Goal: Information Seeking & Learning: Learn about a topic

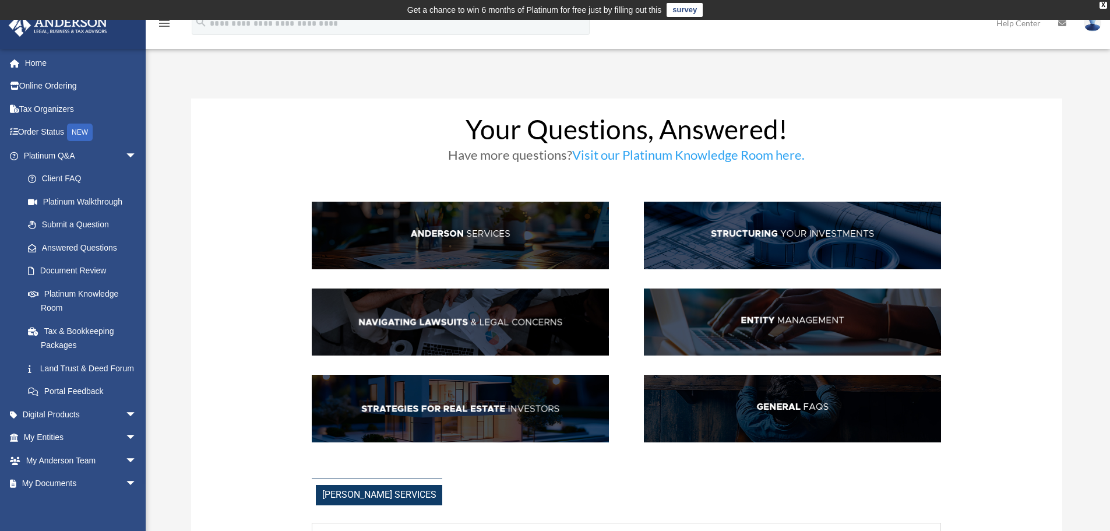
click at [755, 404] on img at bounding box center [792, 409] width 297 height 68
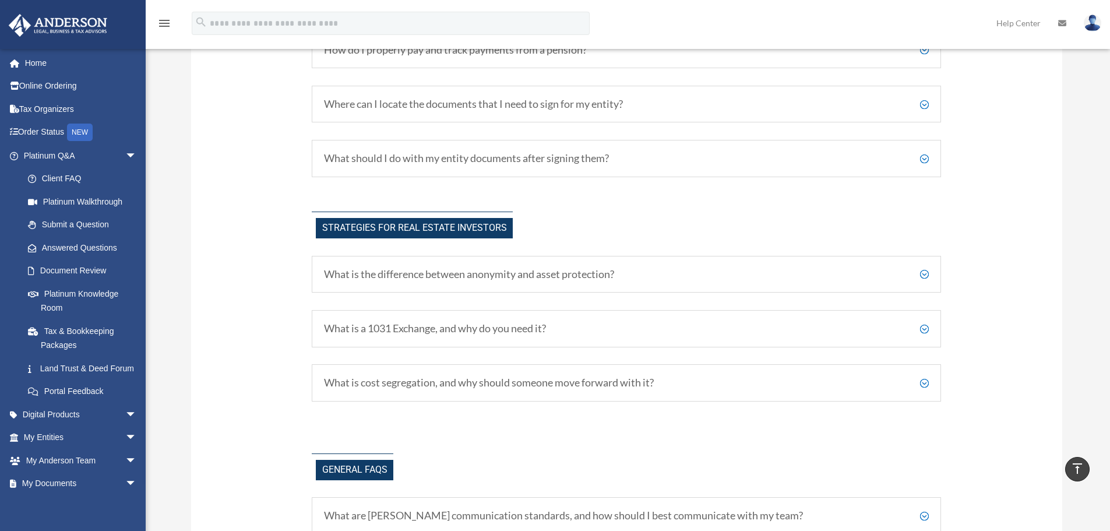
scroll to position [2211, 0]
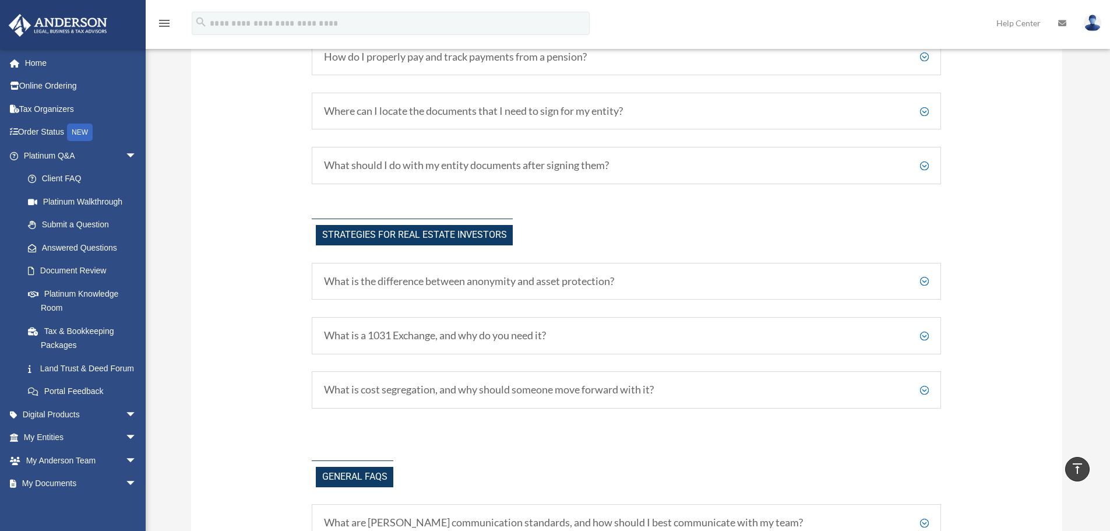
click at [924, 162] on h5 "What should I do with my entity documents after signing them?" at bounding box center [626, 165] width 605 height 13
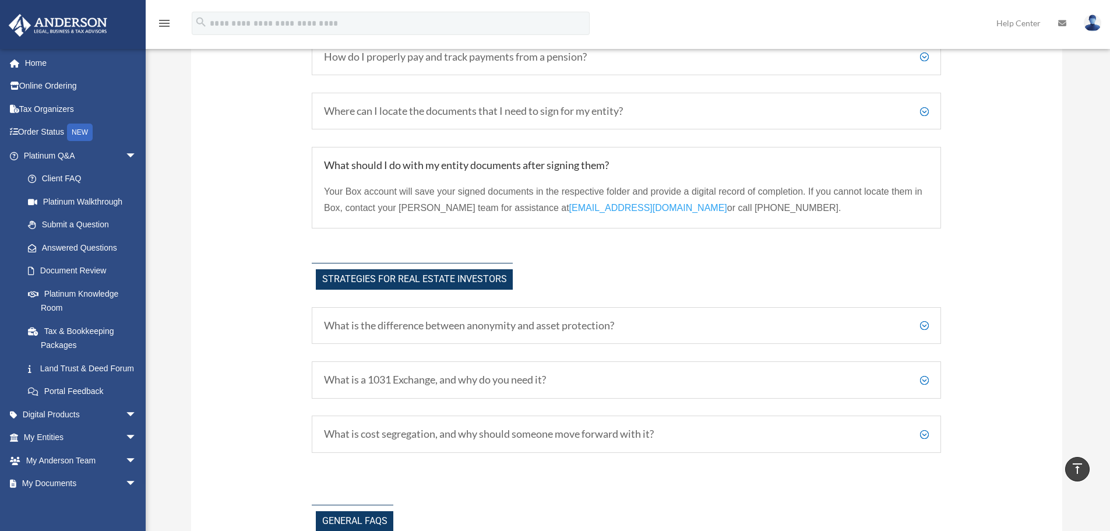
click at [922, 109] on h5 "Where can I locate the documents that I need to sign for my entity?" at bounding box center [626, 111] width 605 height 13
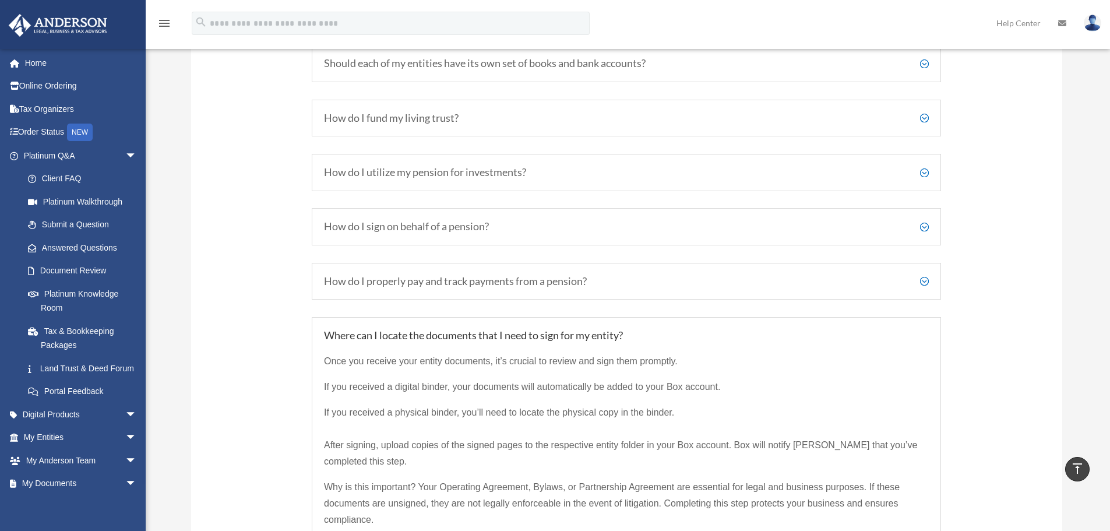
scroll to position [1968, 0]
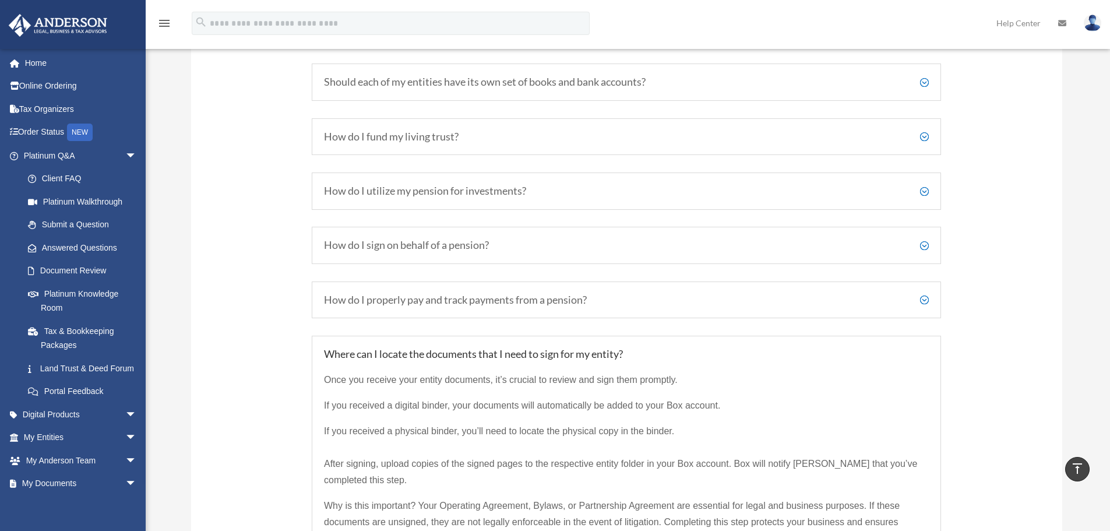
click at [926, 241] on h5 "How do I sign on behalf of a pension?" at bounding box center [626, 245] width 605 height 13
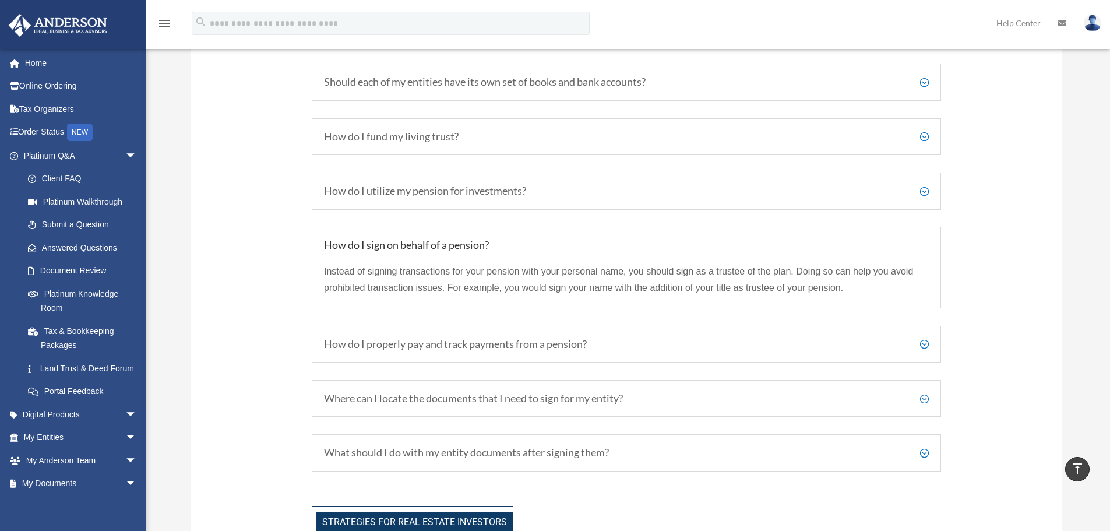
click at [923, 185] on h5 "How do I utilize my pension for investments?" at bounding box center [626, 191] width 605 height 13
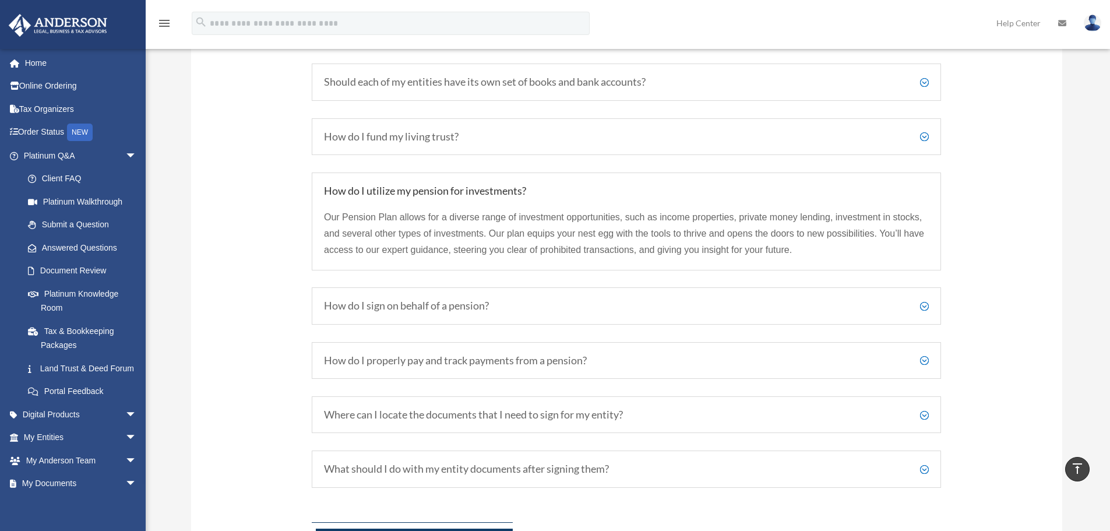
click at [923, 132] on h5 "How do I fund my living trust?" at bounding box center [626, 137] width 605 height 13
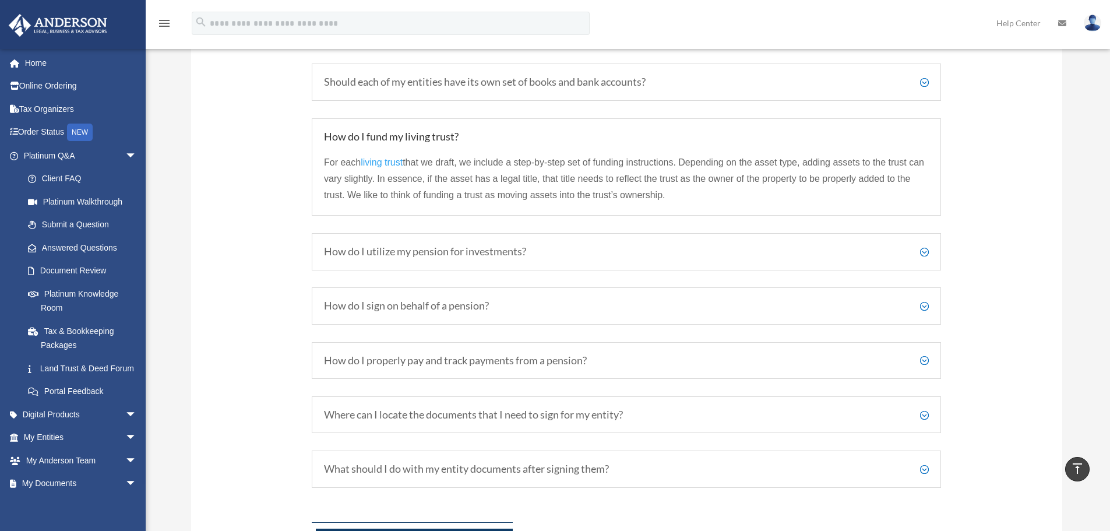
click at [923, 82] on h5 "Should each of my entities have its own set of books and bank accounts?" at bounding box center [626, 82] width 605 height 13
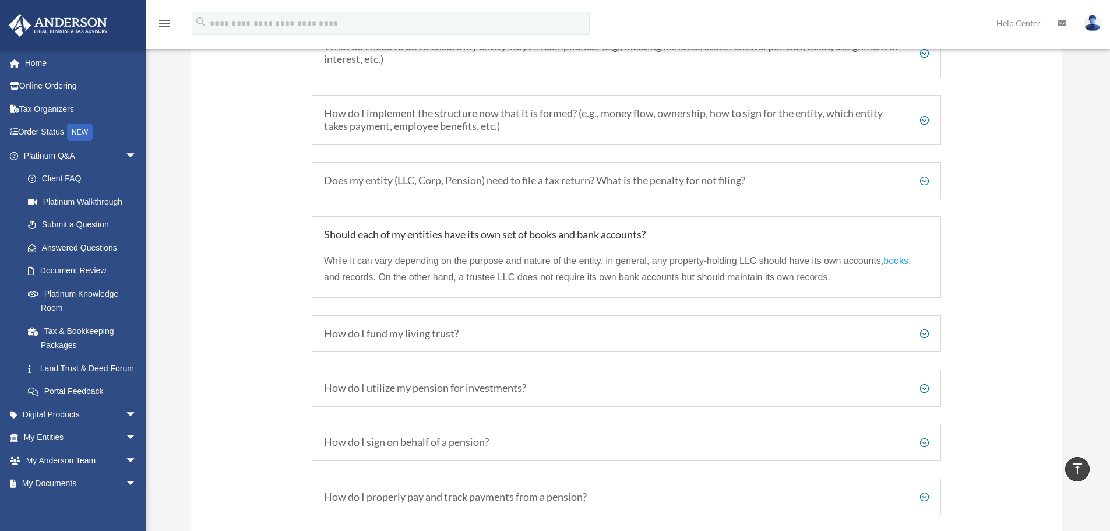
scroll to position [1787, 0]
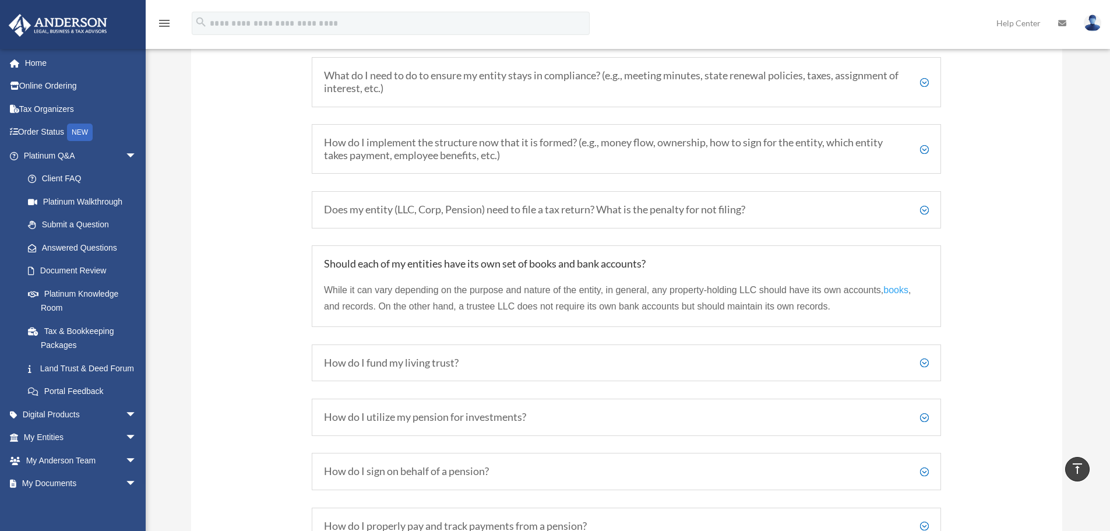
click at [924, 208] on h5 "Does my entity (LLC, Corp, Pension) need to file a tax return? What is the pena…" at bounding box center [626, 209] width 605 height 13
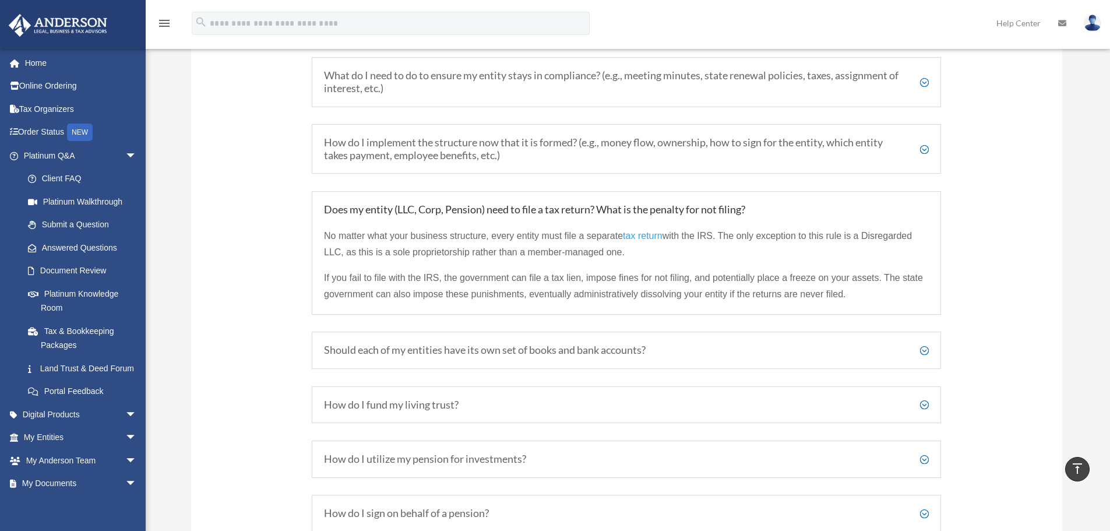
click at [922, 145] on h5 "How do I implement the structure now that it is formed? (e.g., money flow, owne…" at bounding box center [626, 148] width 605 height 25
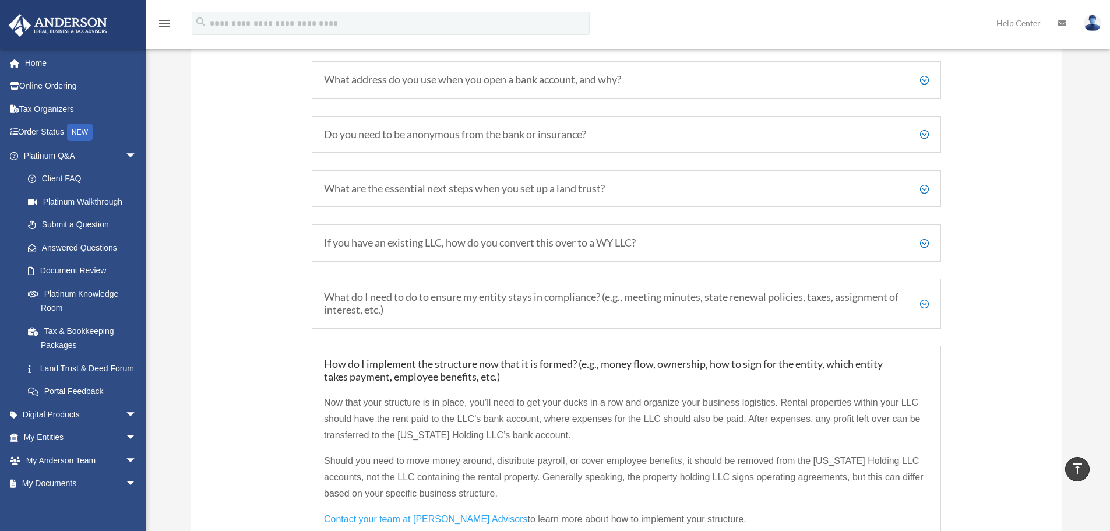
scroll to position [1505, 0]
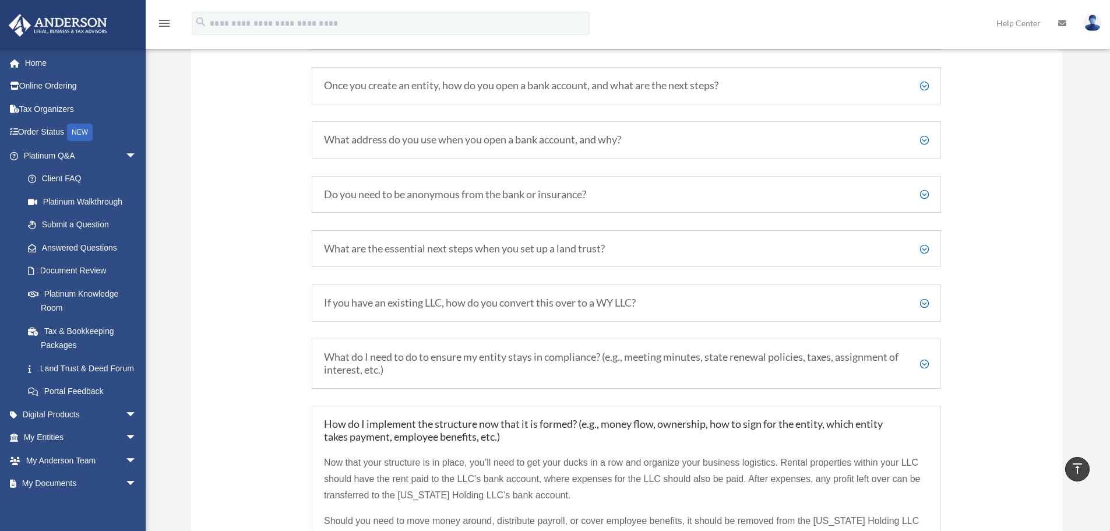
click at [923, 361] on h5 "What do I need to do to ensure my entity stays in compliance? (e.g., meeting mi…" at bounding box center [626, 363] width 605 height 25
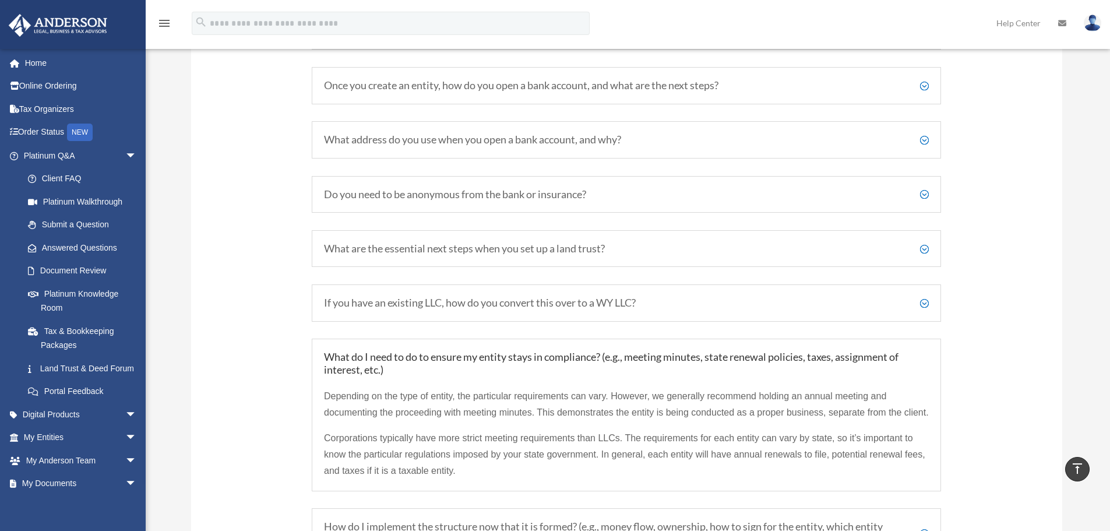
click at [925, 301] on h5 "If you have an existing LLC, how do you convert this over to a WY LLC?" at bounding box center [626, 303] width 605 height 13
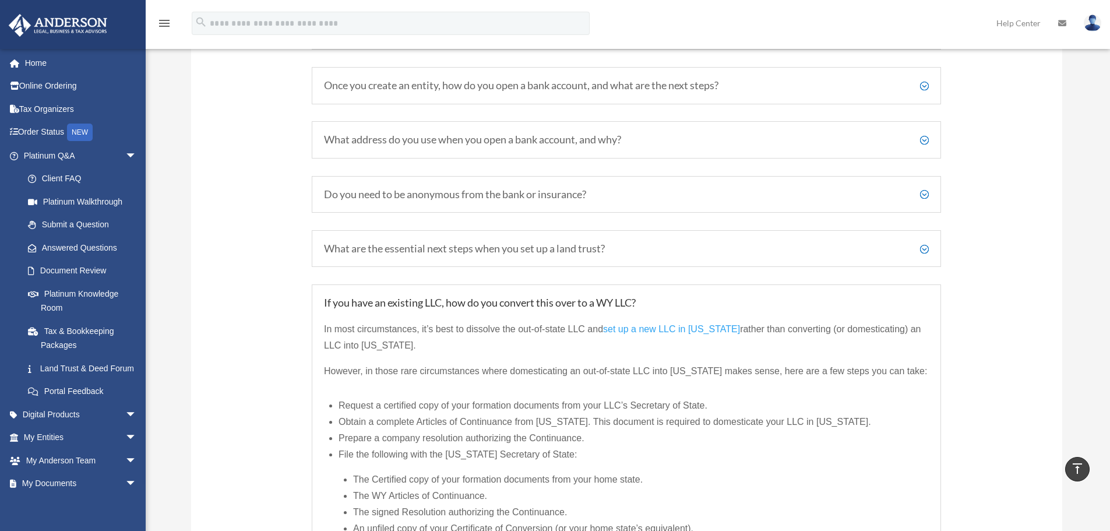
click at [924, 191] on h5 "Do you need to be anonymous from the bank or insurance?" at bounding box center [626, 194] width 605 height 13
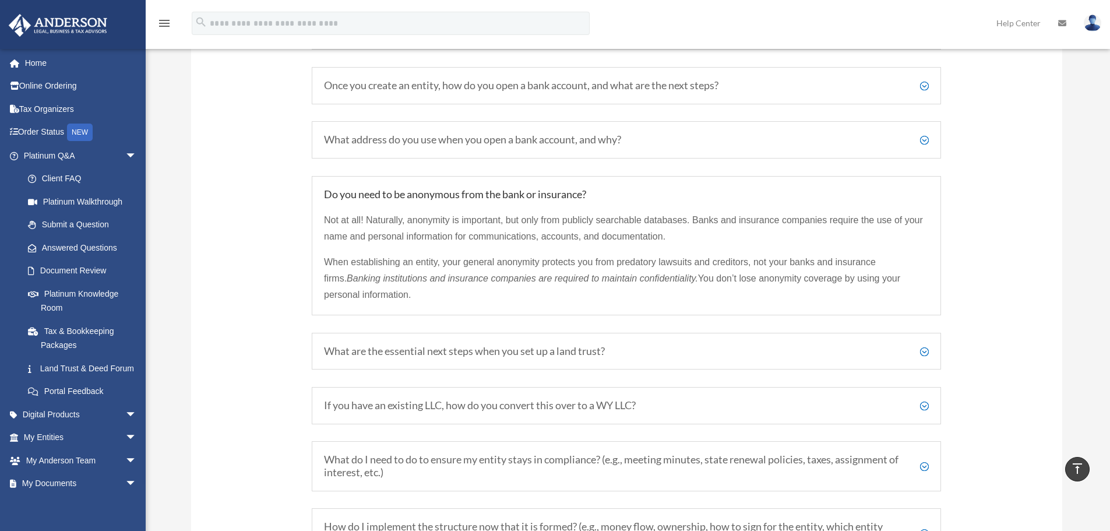
click at [924, 138] on h5 "What address do you use when you open a bank account, and why?" at bounding box center [626, 139] width 605 height 13
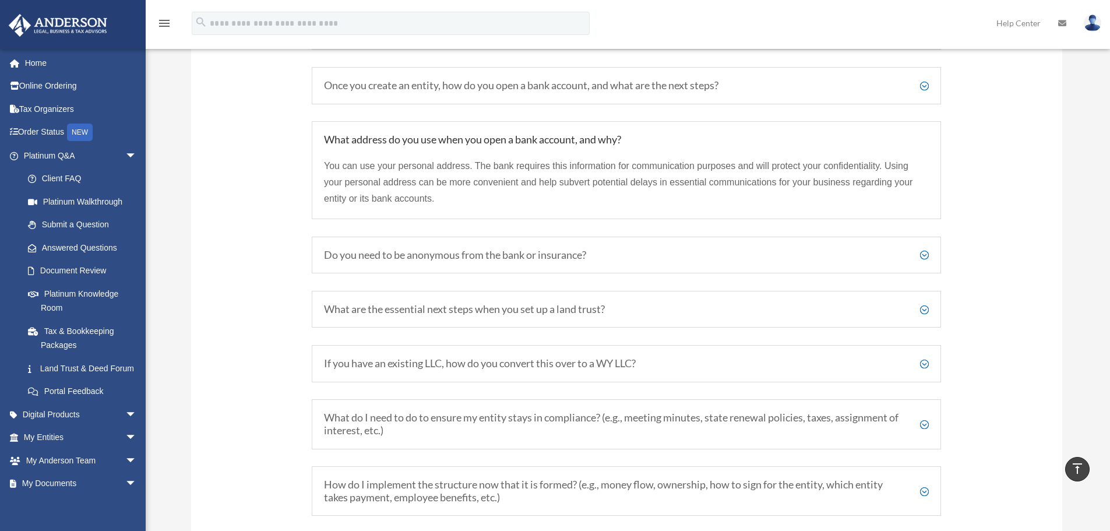
click at [927, 82] on h5 "Once you create an entity, how do you open a bank account, and what are the nex…" at bounding box center [626, 85] width 605 height 13
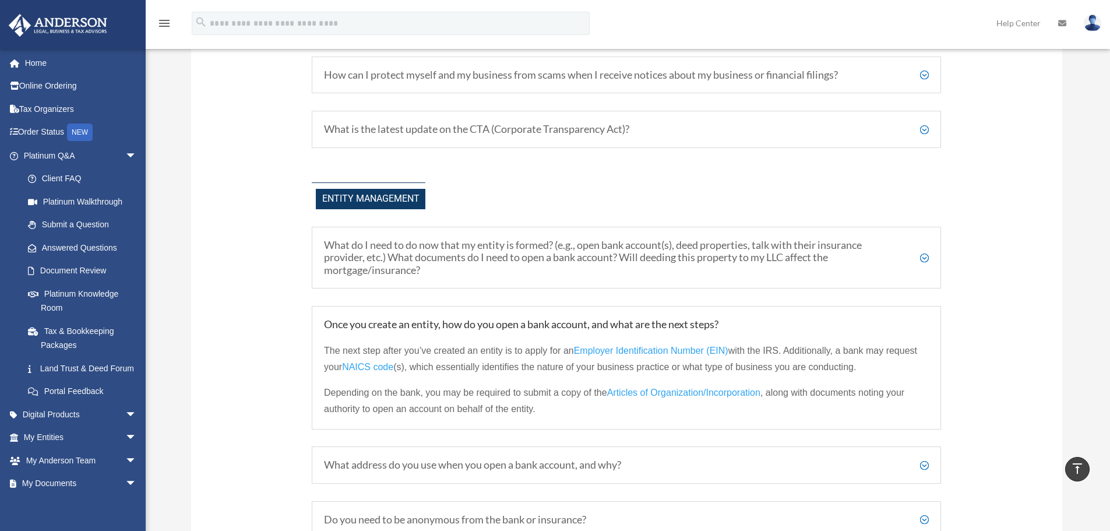
scroll to position [1222, 0]
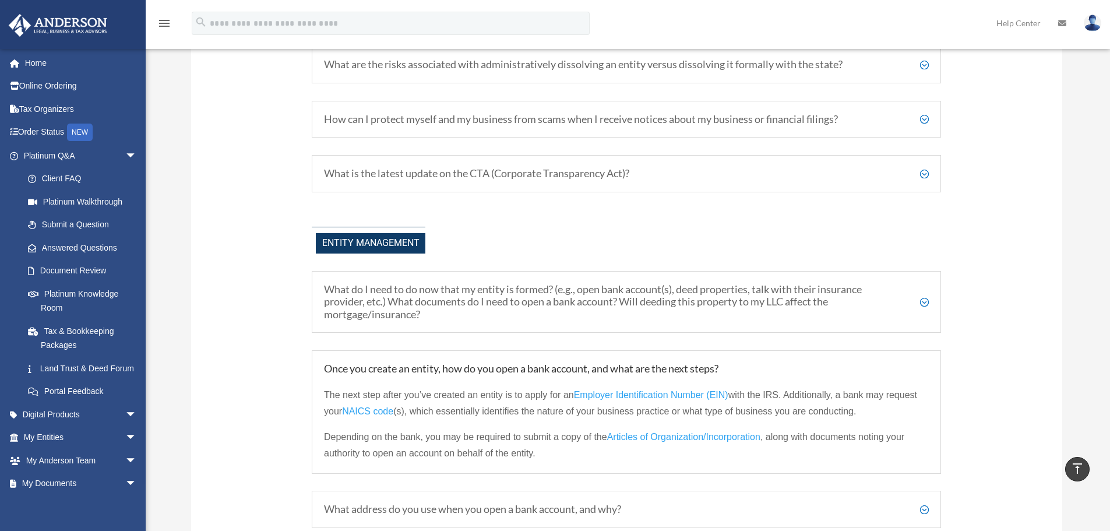
click at [925, 299] on h5 "What do I need to do now that my entity is formed? (e.g., open bank account(s),…" at bounding box center [626, 302] width 605 height 38
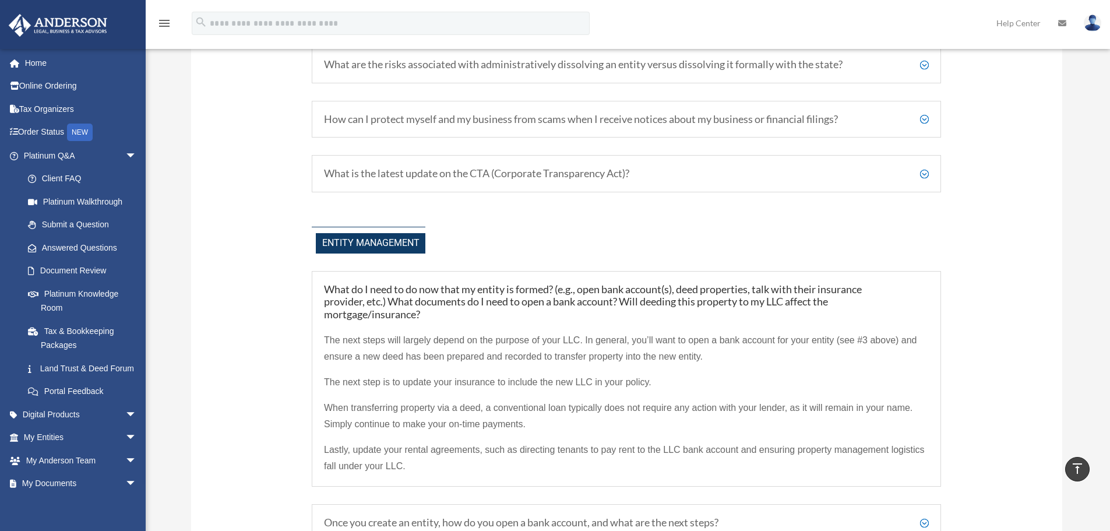
click at [922, 166] on div "What is the latest update on the CTA (Corporate Transparency Act)? The Corporat…" at bounding box center [626, 173] width 629 height 37
click at [925, 173] on h5 "What is the latest update on the CTA (Corporate Transparency Act)?" at bounding box center [626, 173] width 605 height 13
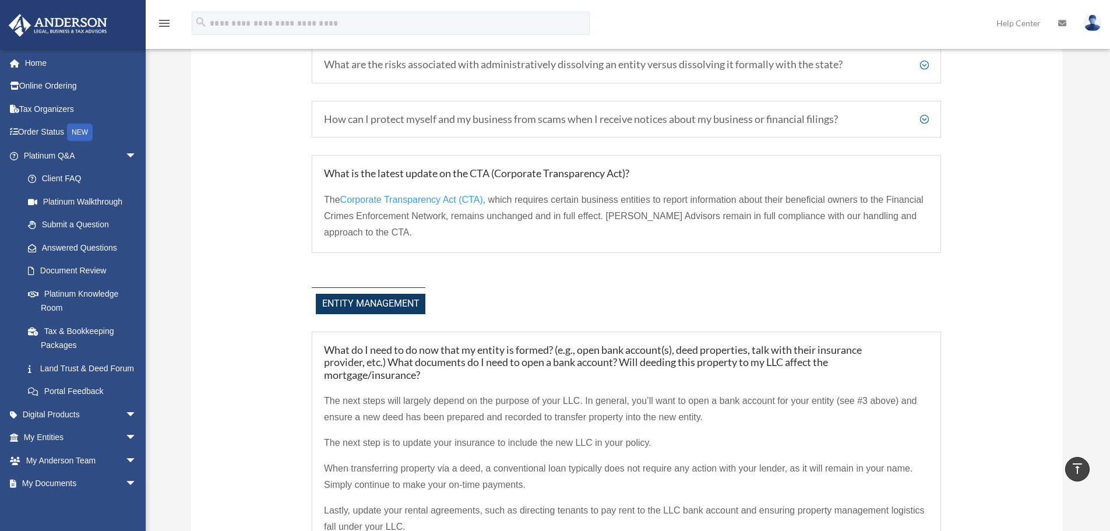
click at [925, 116] on h5 "How can I protect myself and my business from scams when I receive notices abou…" at bounding box center [626, 119] width 605 height 13
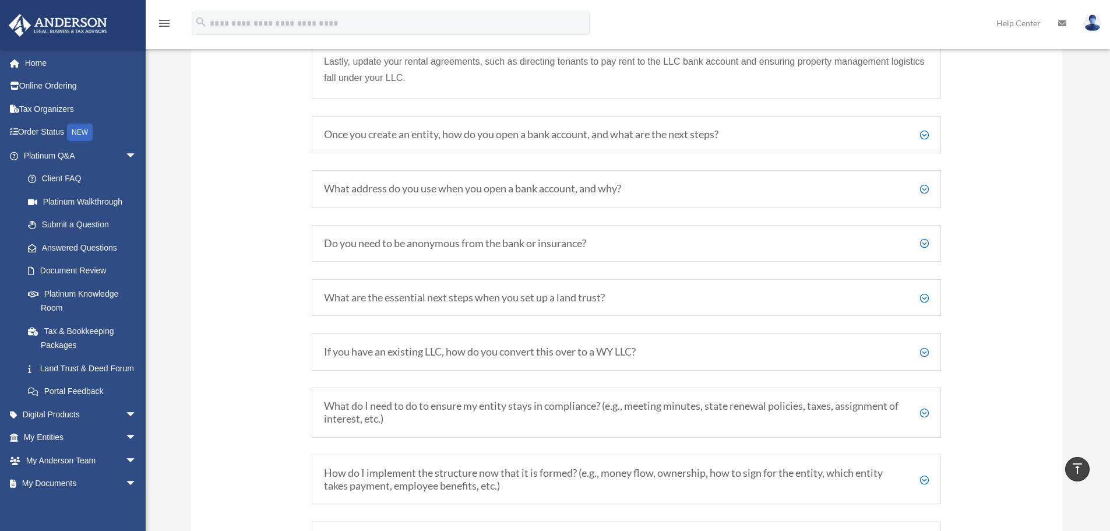
scroll to position [2542, 0]
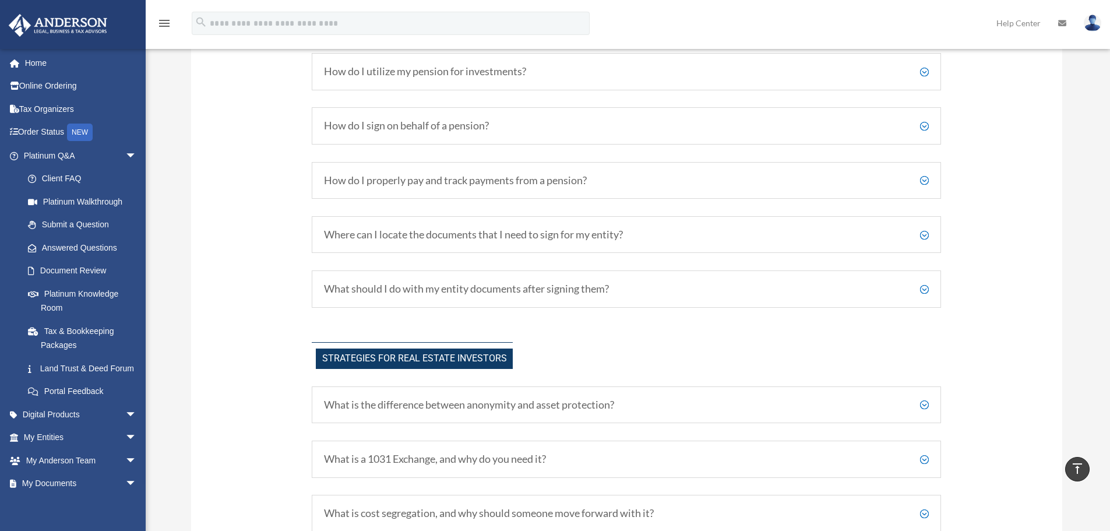
drag, startPoint x: 1115, startPoint y: 208, endPoint x: 1105, endPoint y: 396, distance: 187.9
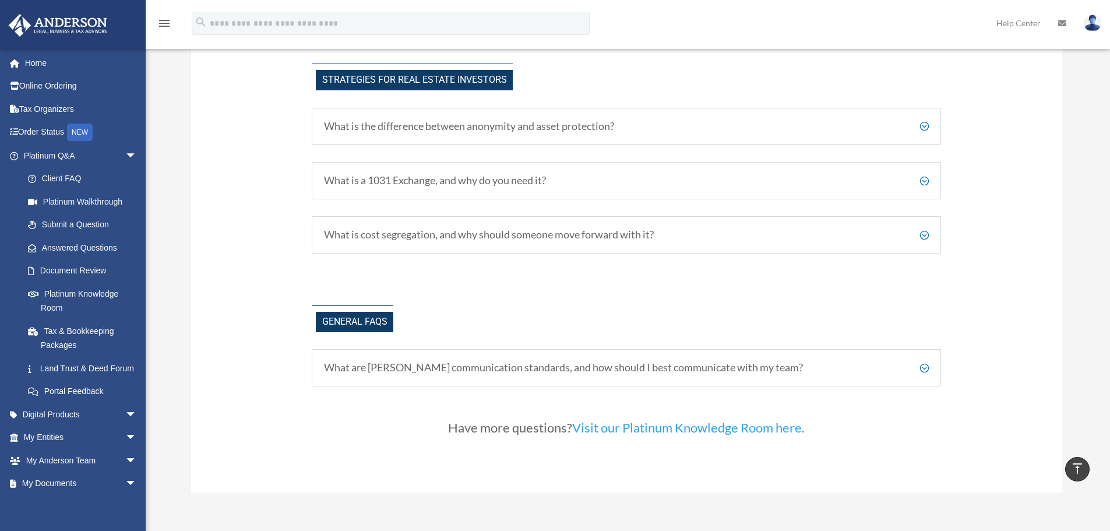
scroll to position [2813, 0]
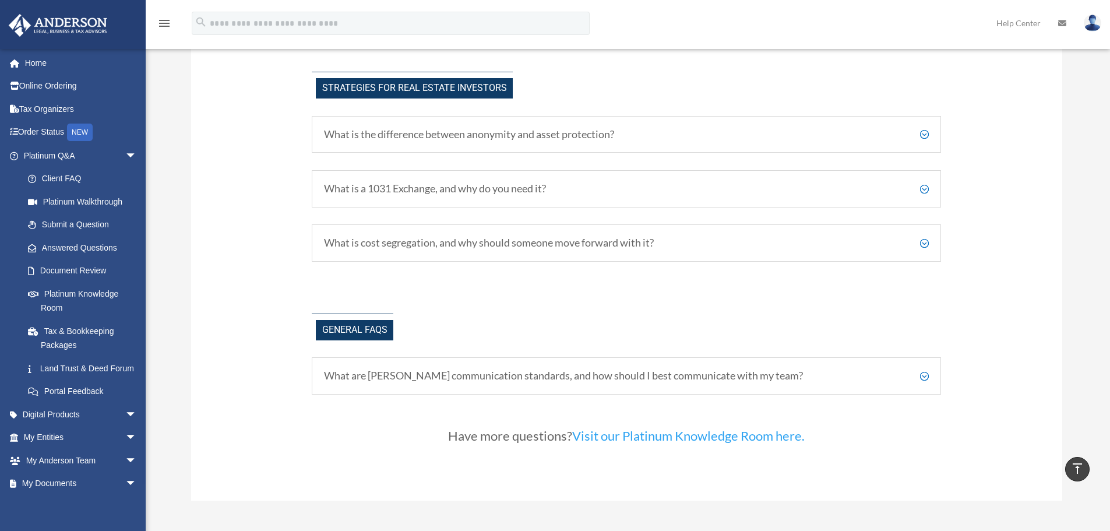
click at [922, 239] on h5 "What is cost segregation, and why should someone move forward with it?" at bounding box center [626, 243] width 605 height 13
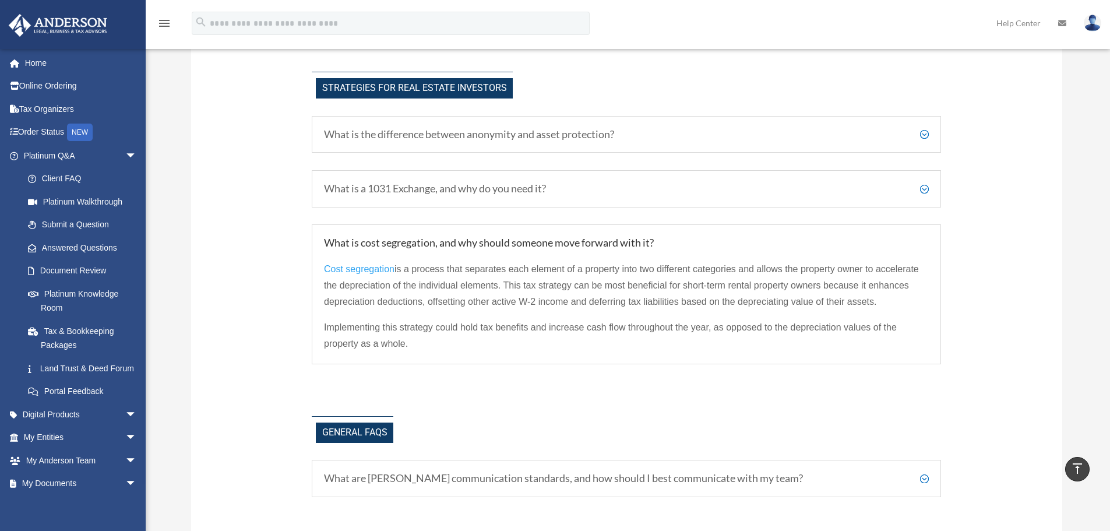
click at [926, 477] on h5 "What are Anderson's communication standards, and how should I best communicate …" at bounding box center [626, 478] width 605 height 13
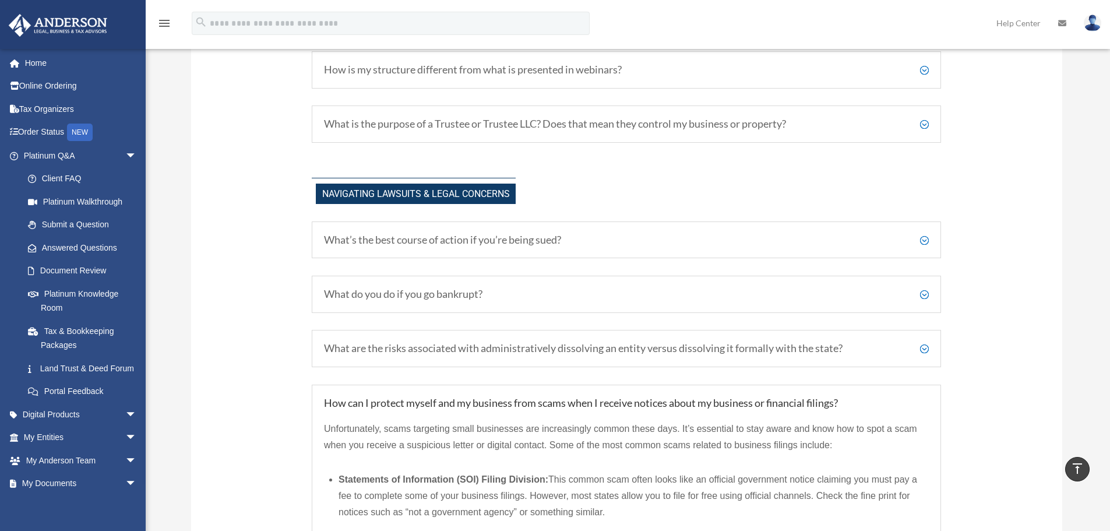
scroll to position [930, 0]
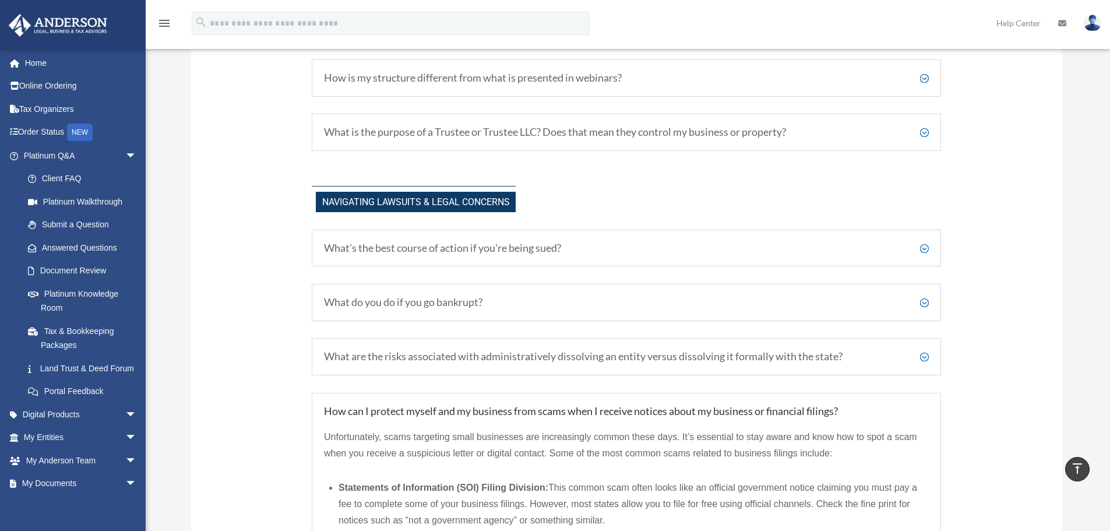
click at [925, 131] on h5 "What is the purpose of a Trustee or Trustee LLC? Does that mean they control my…" at bounding box center [626, 132] width 605 height 13
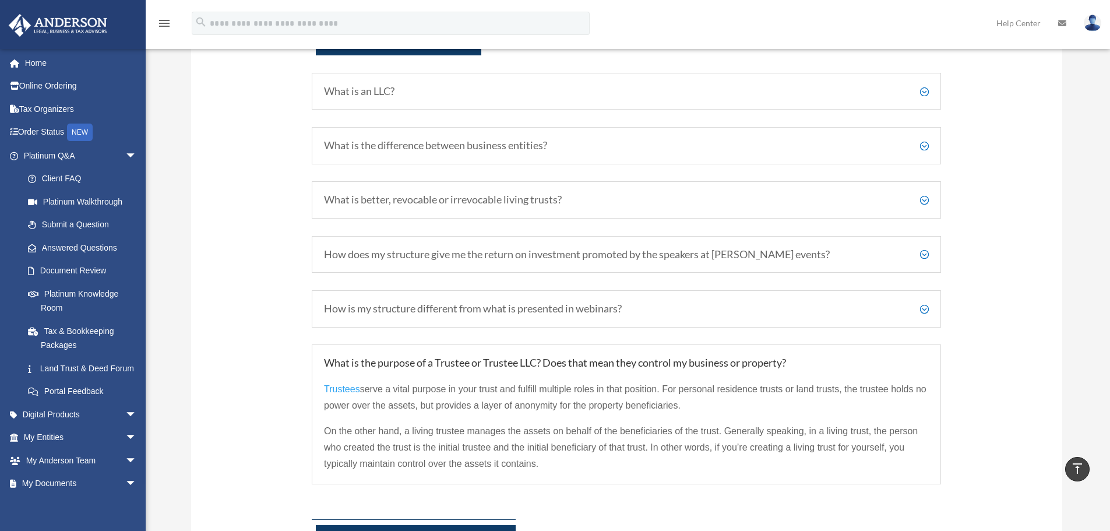
scroll to position [695, 0]
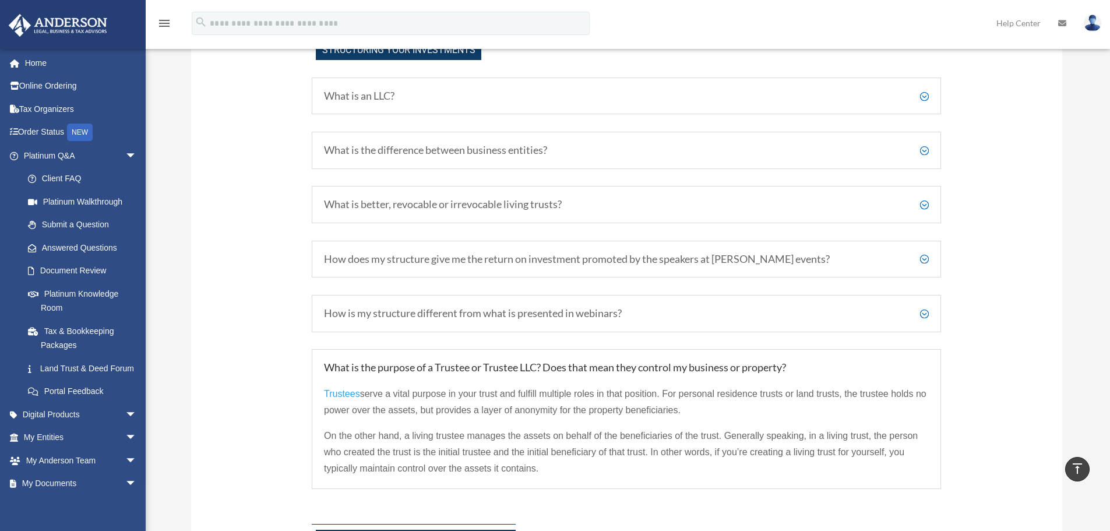
click at [926, 309] on h5 "How is my structure different from what is presented in webinars?" at bounding box center [626, 313] width 605 height 13
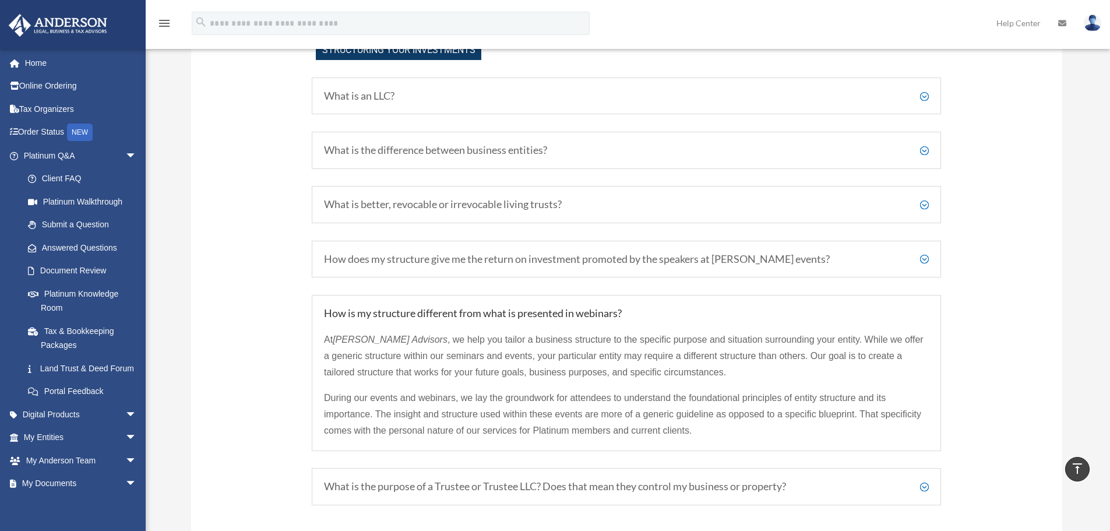
click at [922, 200] on h5 "What is better, revocable or irrevocable living trusts?" at bounding box center [626, 204] width 605 height 13
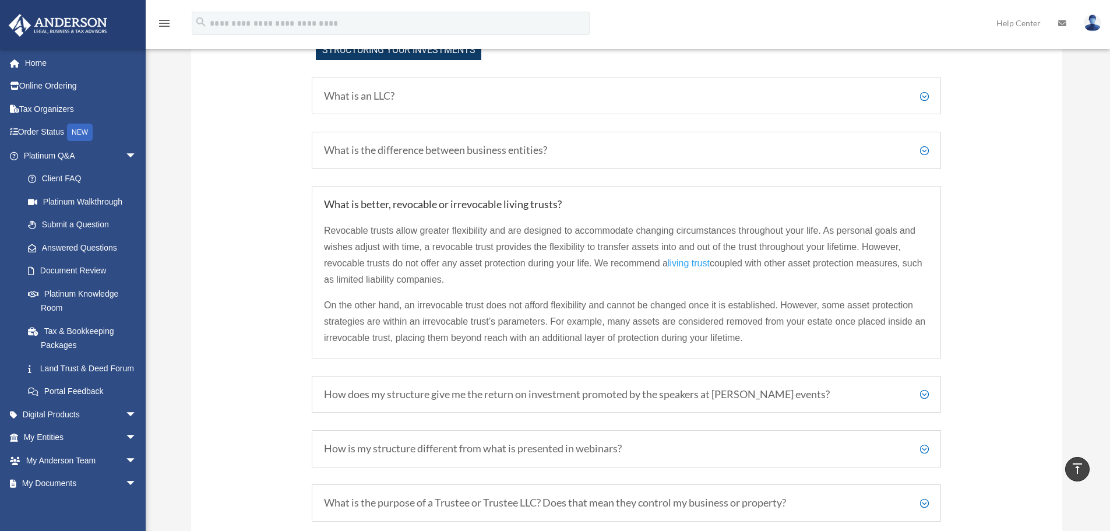
click at [924, 150] on h5 "What is the difference between business entities?" at bounding box center [626, 150] width 605 height 13
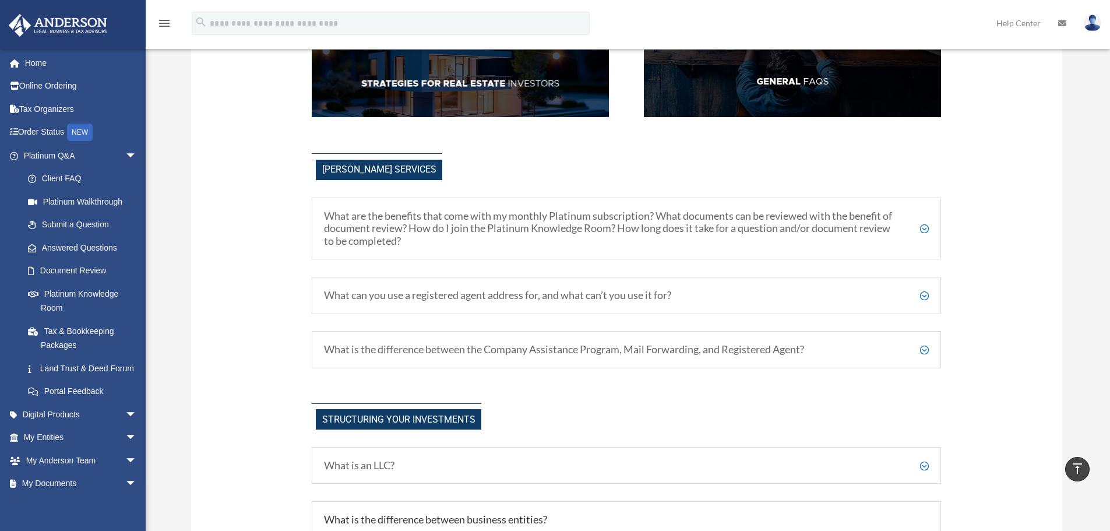
scroll to position [280, 0]
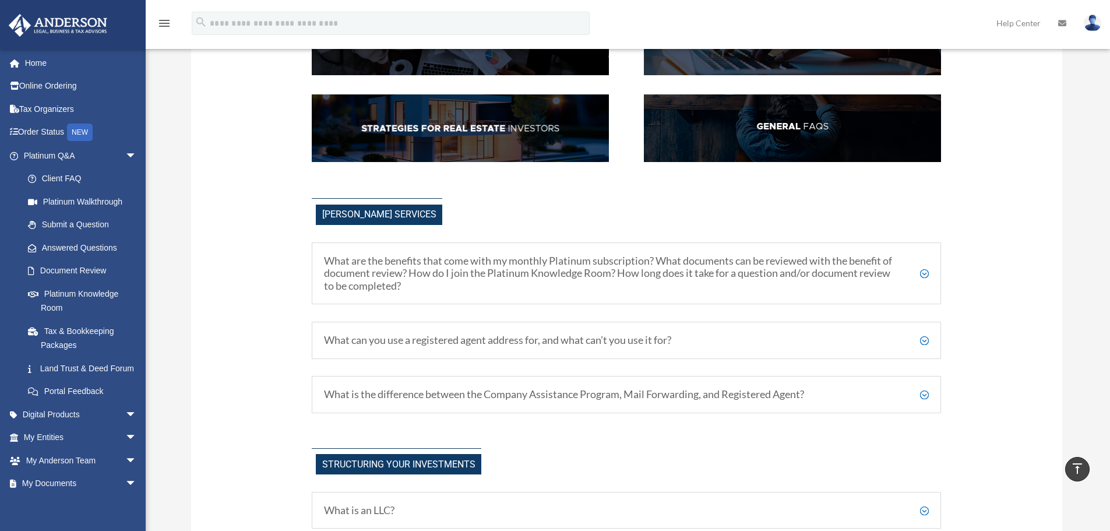
click at [925, 393] on h5 "What is the difference between the Company Assistance Program, Mail Forwarding,…" at bounding box center [626, 394] width 605 height 13
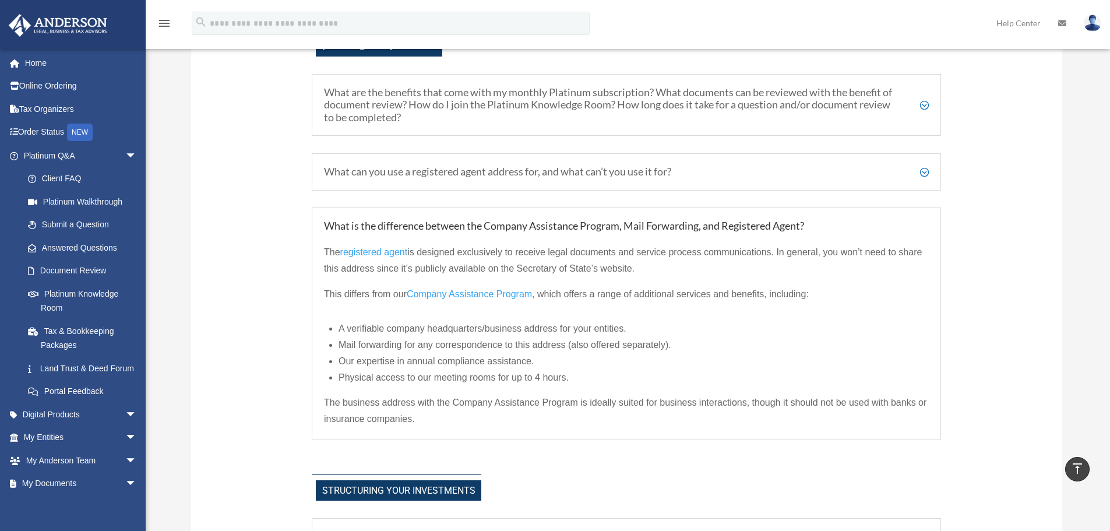
scroll to position [463, 0]
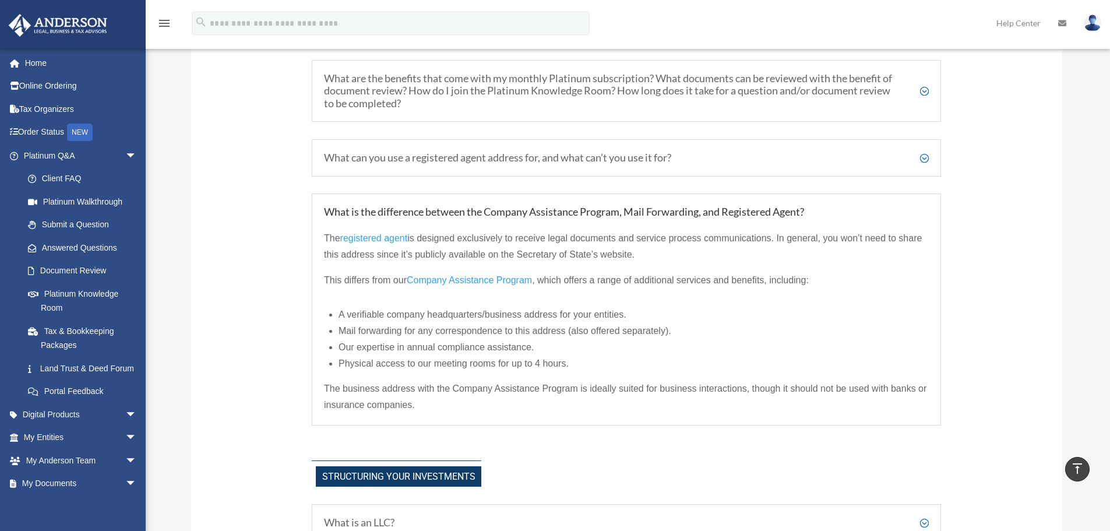
click at [926, 157] on h5 "What can you use a registered agent address for, and what can’t you use it for?" at bounding box center [626, 158] width 605 height 13
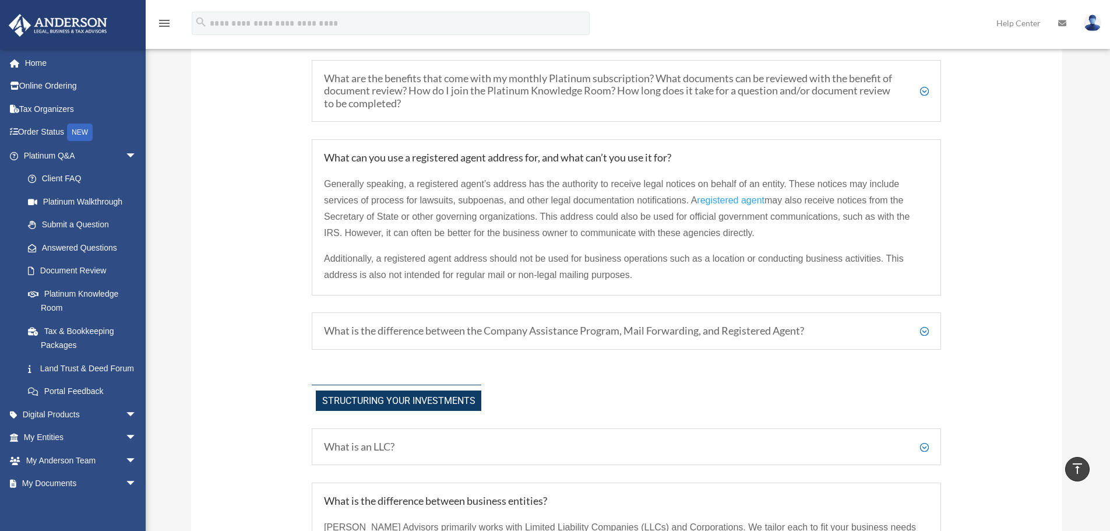
click at [924, 90] on h5 "What are the benefits that come with my monthly Platinum subscription? What doc…" at bounding box center [626, 91] width 605 height 38
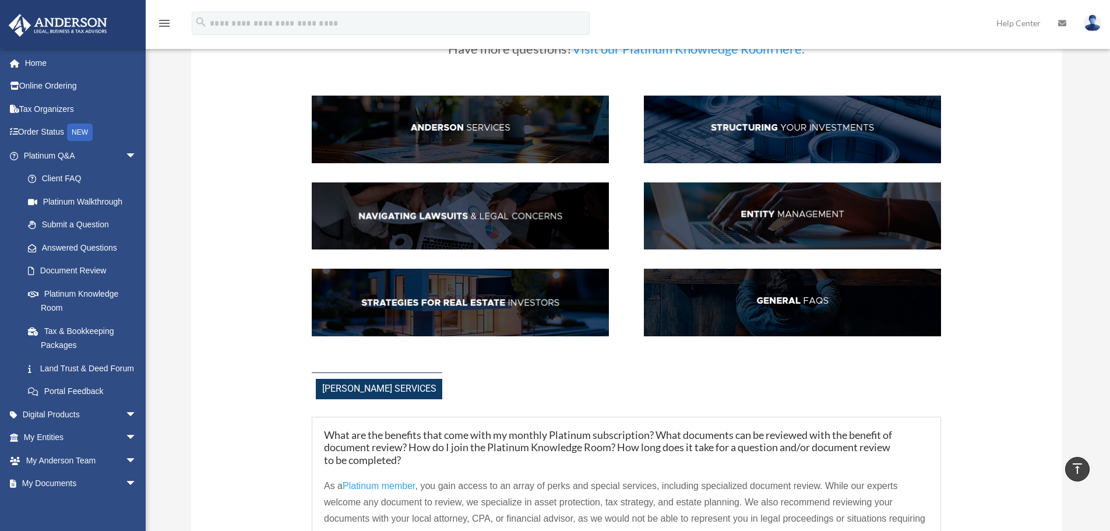
scroll to position [101, 0]
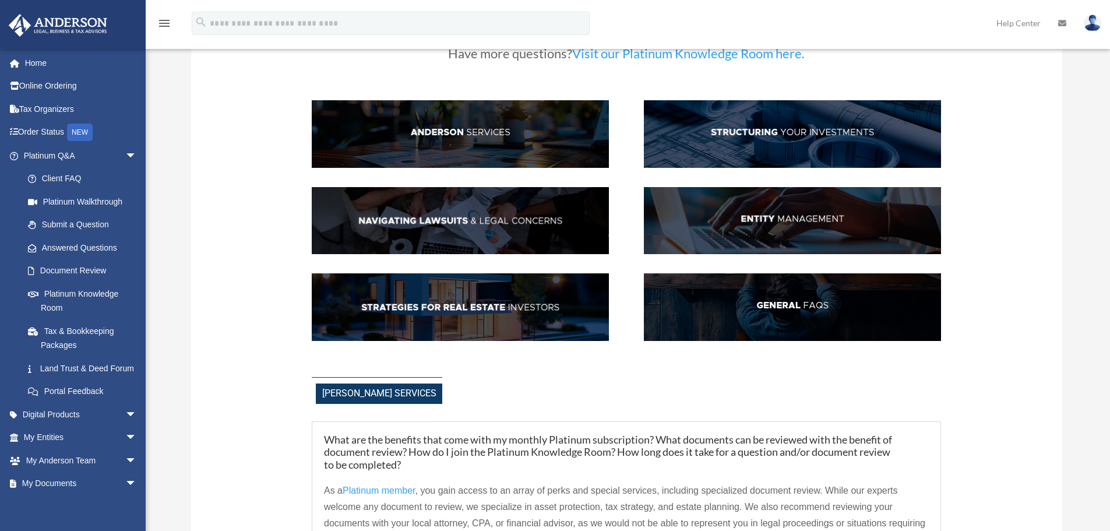
click at [803, 298] on img at bounding box center [792, 307] width 297 height 68
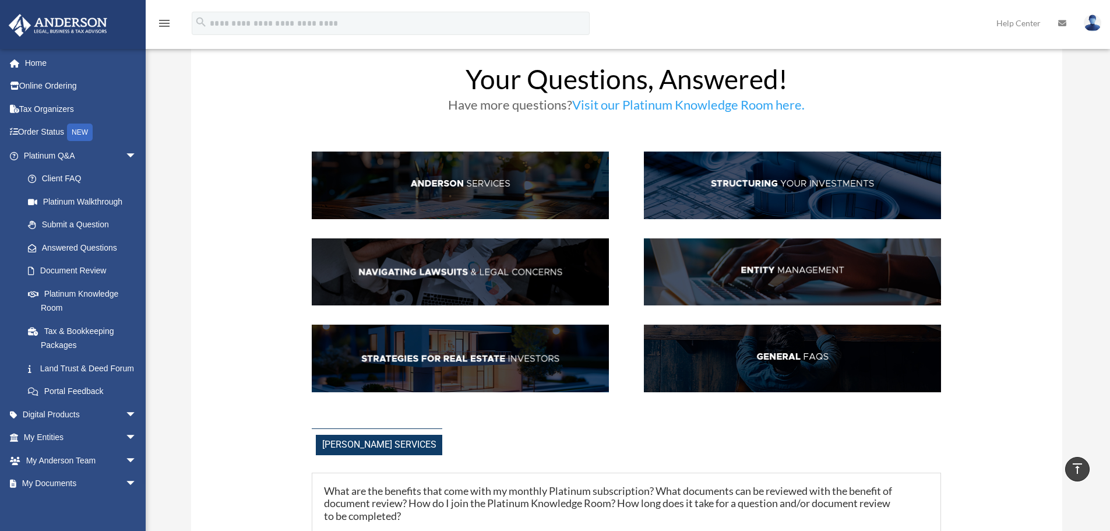
scroll to position [45, 0]
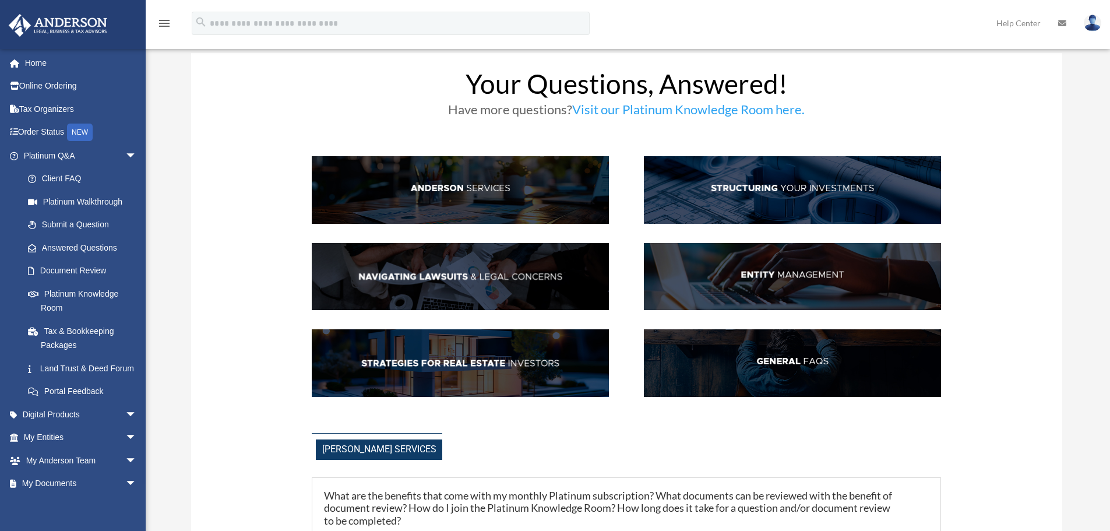
click at [751, 275] on img at bounding box center [792, 277] width 297 height 68
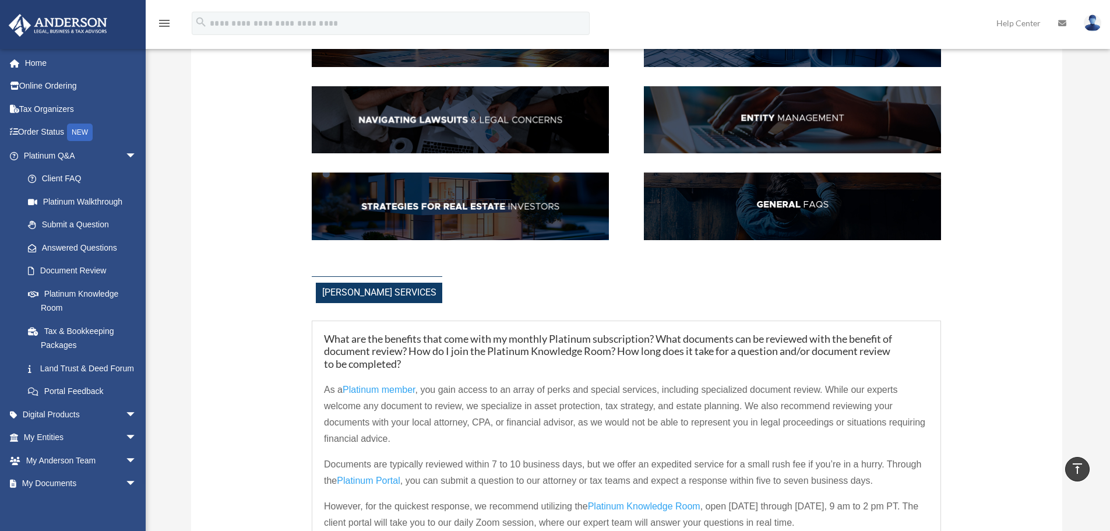
scroll to position [0, 0]
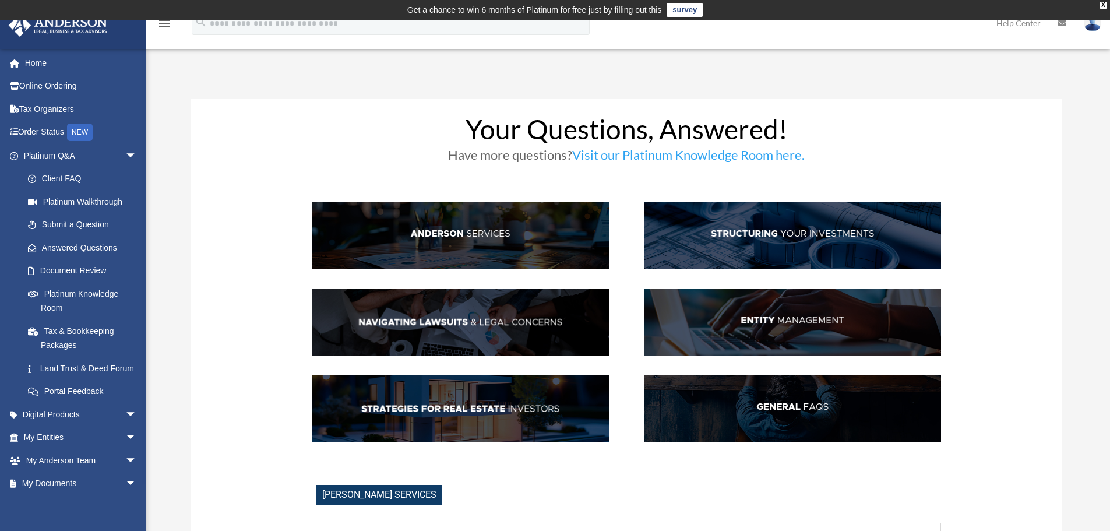
click at [783, 231] on img at bounding box center [792, 236] width 297 height 68
click at [78, 244] on link "Answered Questions" at bounding box center [85, 247] width 138 height 23
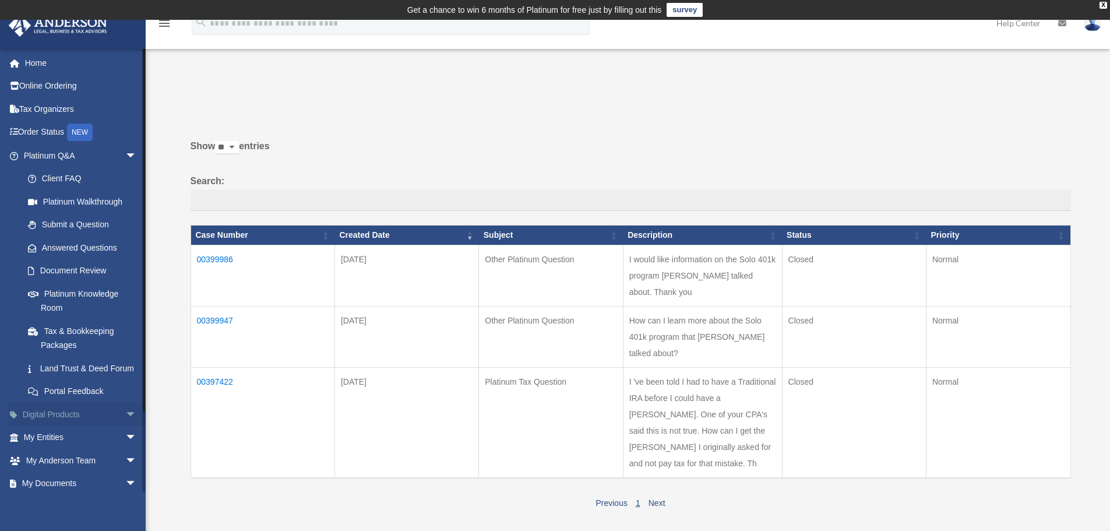
click at [63, 425] on link "Digital Products arrow_drop_down" at bounding box center [81, 414] width 146 height 23
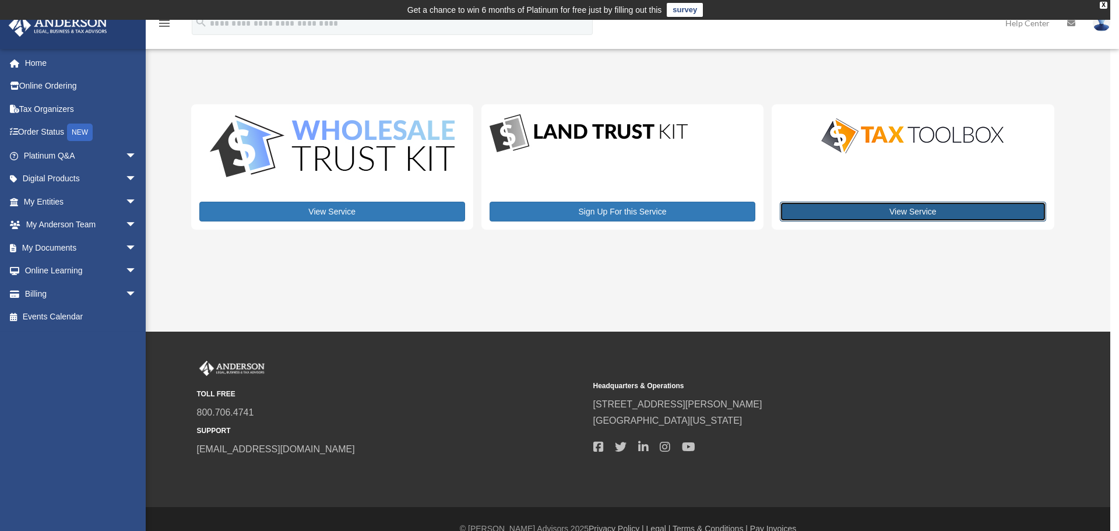
click at [908, 206] on link "View Service" at bounding box center [913, 212] width 266 height 20
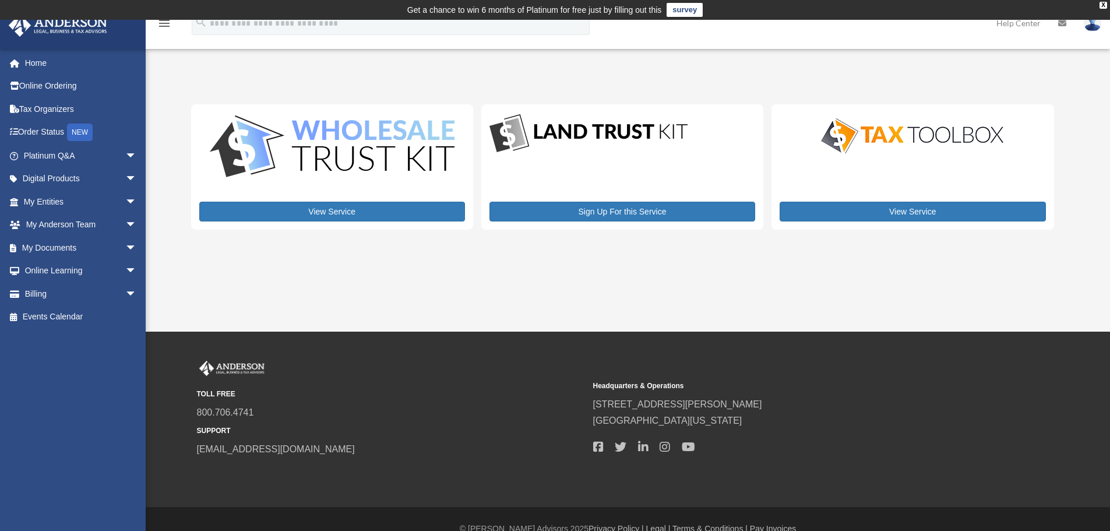
click at [1095, 23] on img at bounding box center [1092, 23] width 17 height 17
click at [868, 96] on link "Logout" at bounding box center [917, 102] width 117 height 24
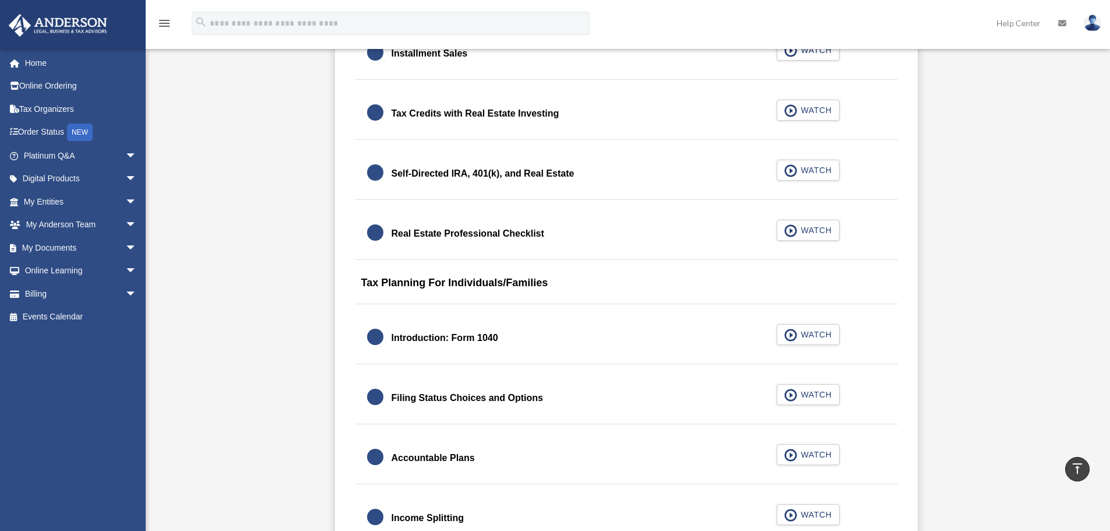
scroll to position [1502, 0]
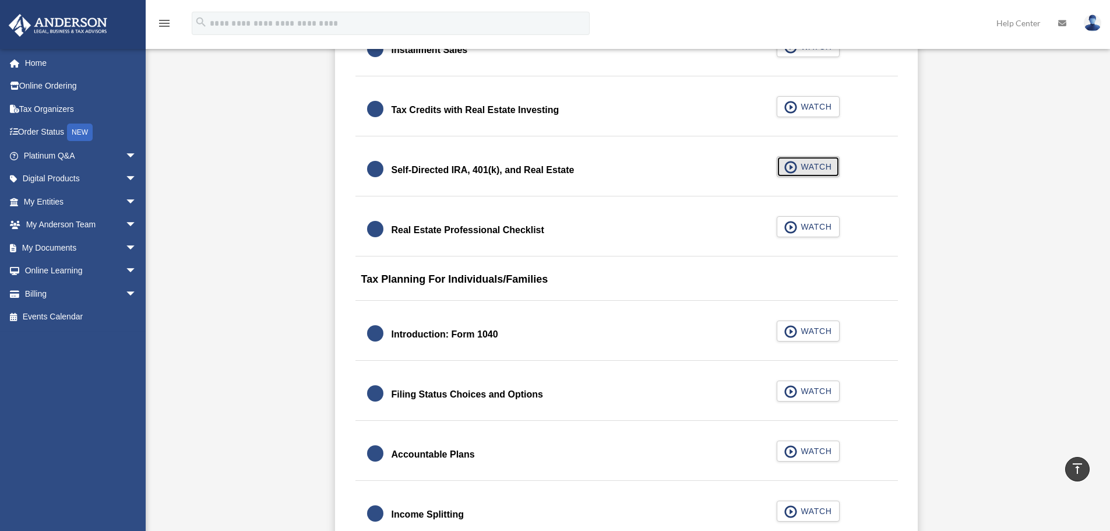
click at [818, 161] on span "WATCH" at bounding box center [814, 167] width 34 height 12
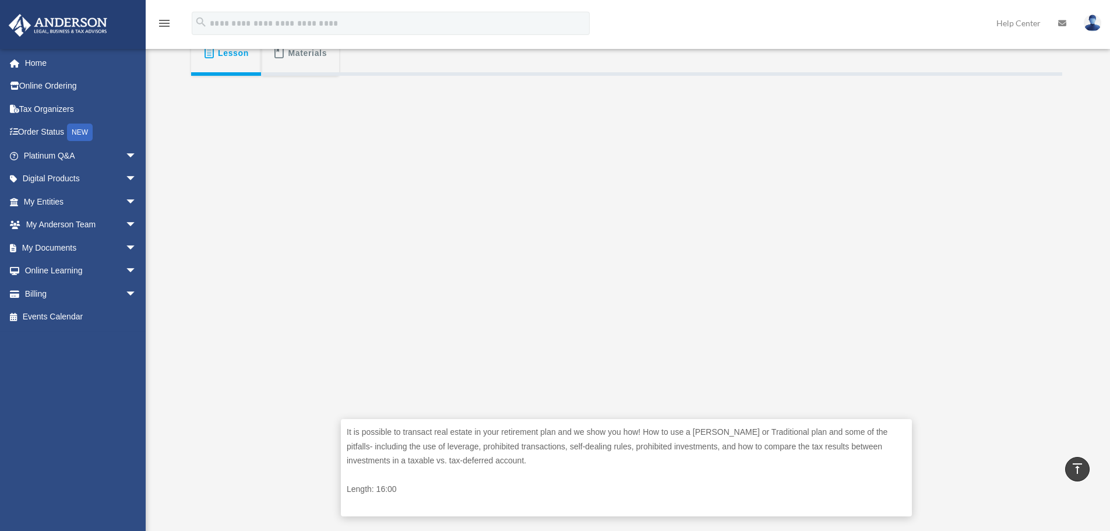
scroll to position [234, 0]
click at [68, 198] on link "My Entities arrow_drop_down" at bounding box center [81, 201] width 146 height 23
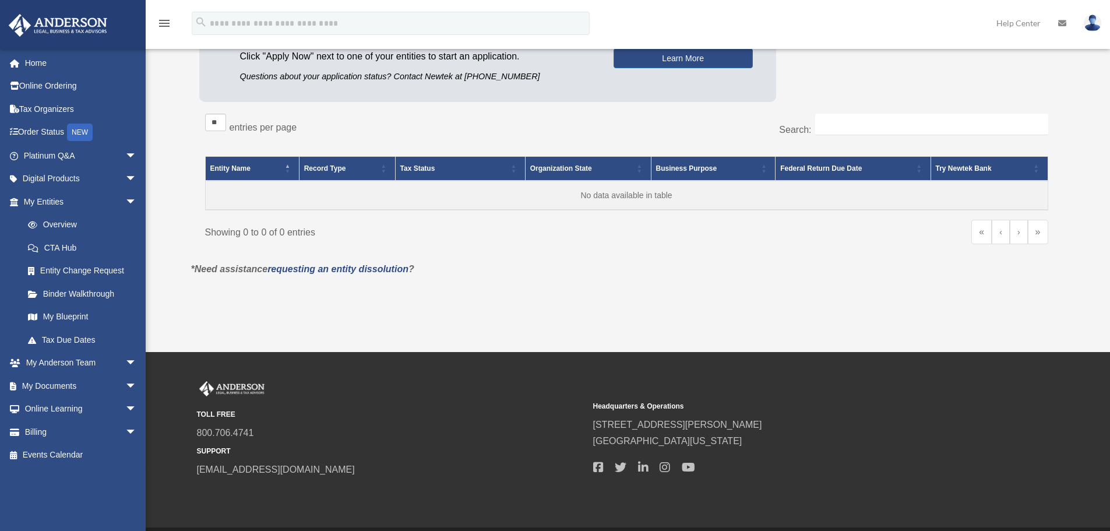
scroll to position [205, 0]
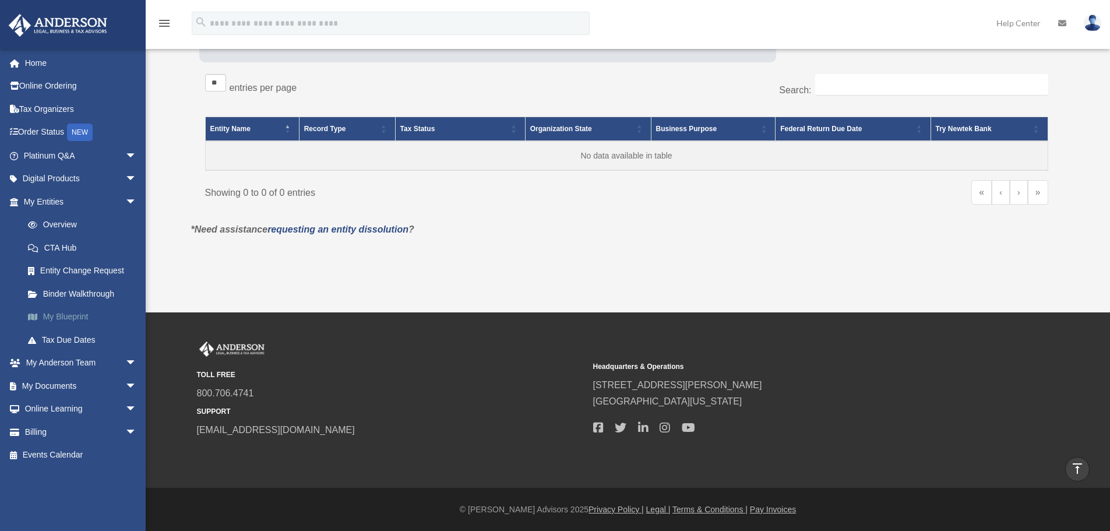
click at [64, 315] on link "My Blueprint" at bounding box center [85, 316] width 138 height 23
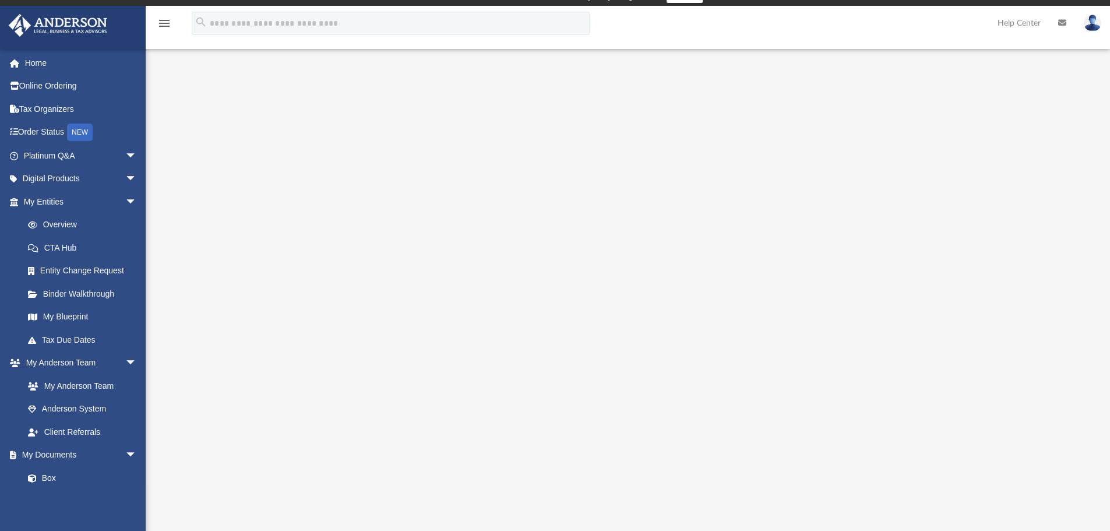
scroll to position [289, 0]
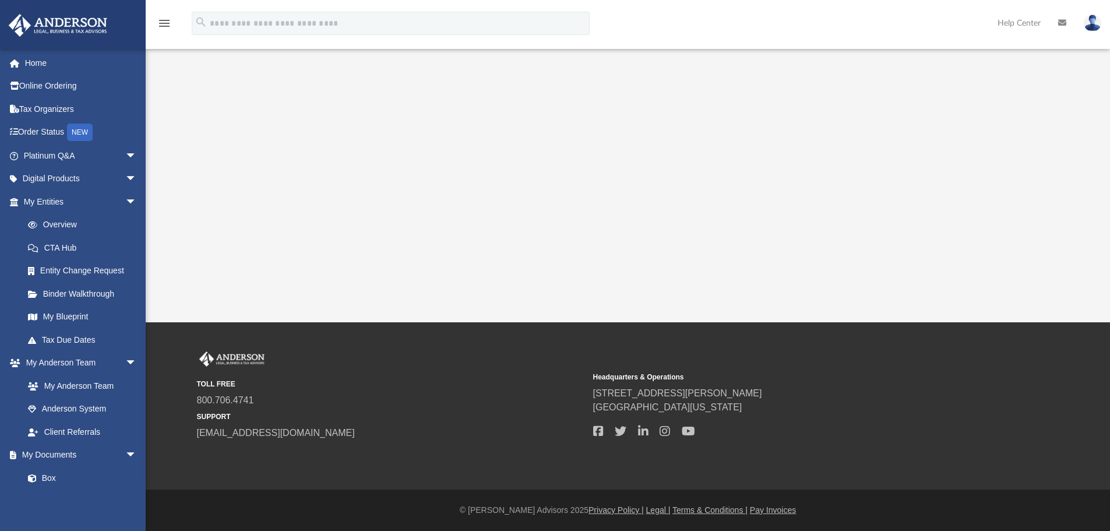
drag, startPoint x: 1118, startPoint y: 73, endPoint x: 1072, endPoint y: 365, distance: 295.5
click at [1072, 365] on div "menu search Site Menu add dorothycrwford@gmail.com My Profile Reset Password Lo…" at bounding box center [555, 131] width 1110 height 800
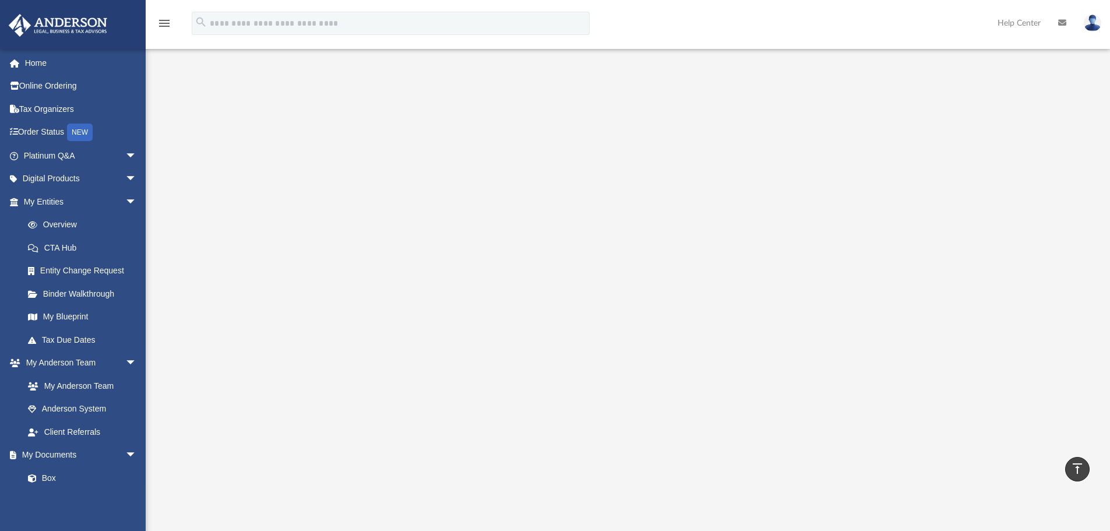
scroll to position [0, 0]
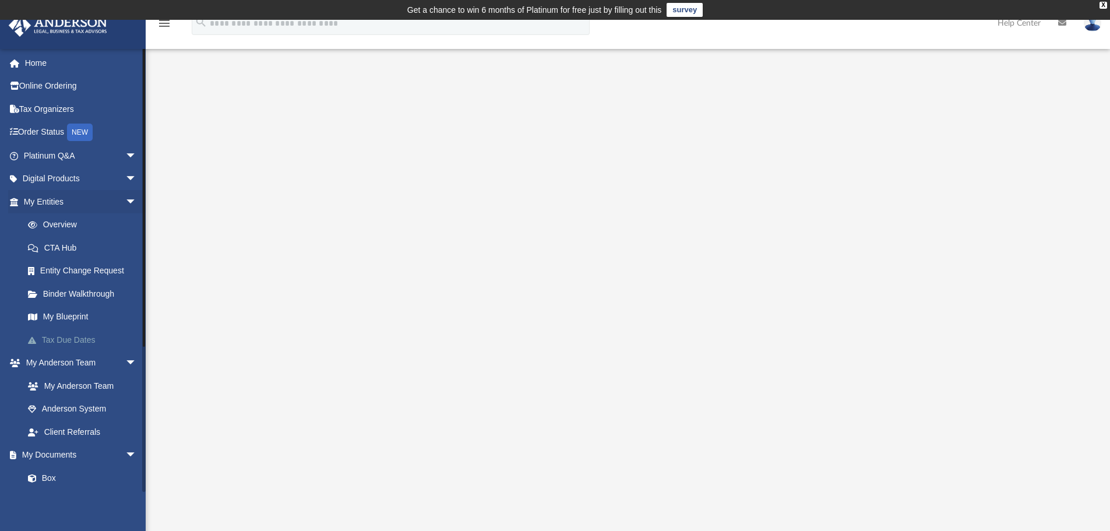
click at [76, 337] on link "Tax Due Dates" at bounding box center [85, 339] width 138 height 23
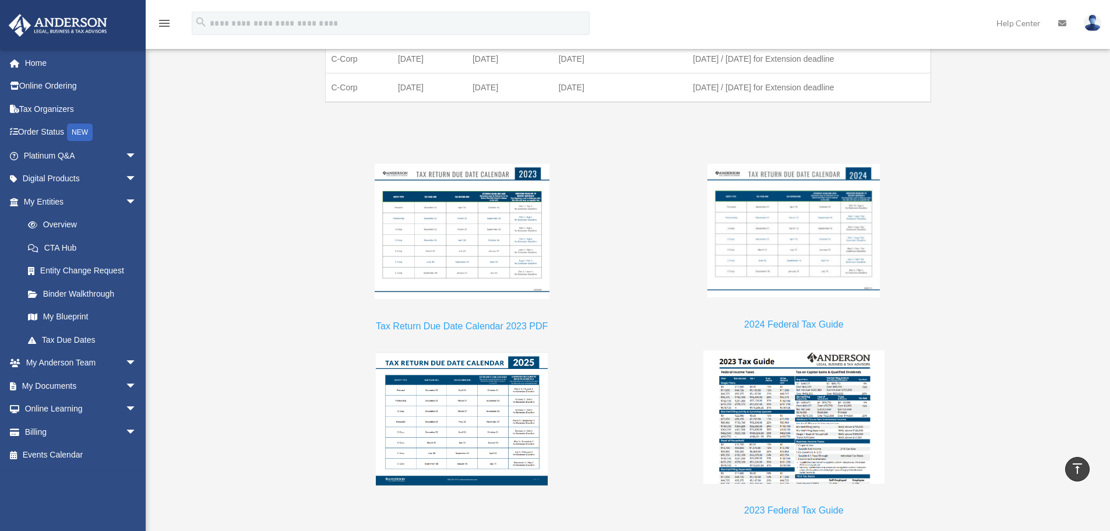
scroll to position [739, 0]
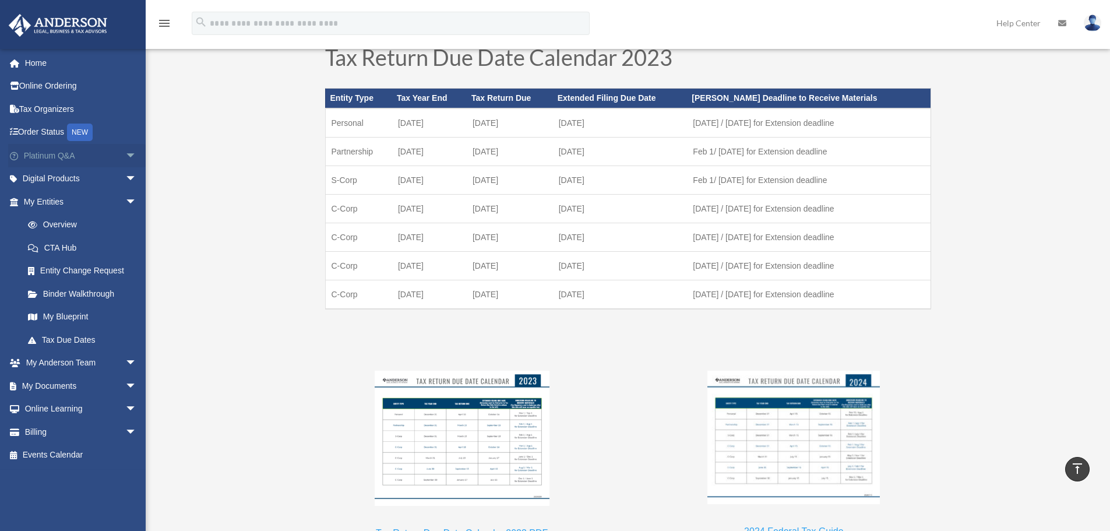
click at [86, 151] on link "Platinum Q&A arrow_drop_down" at bounding box center [81, 155] width 146 height 23
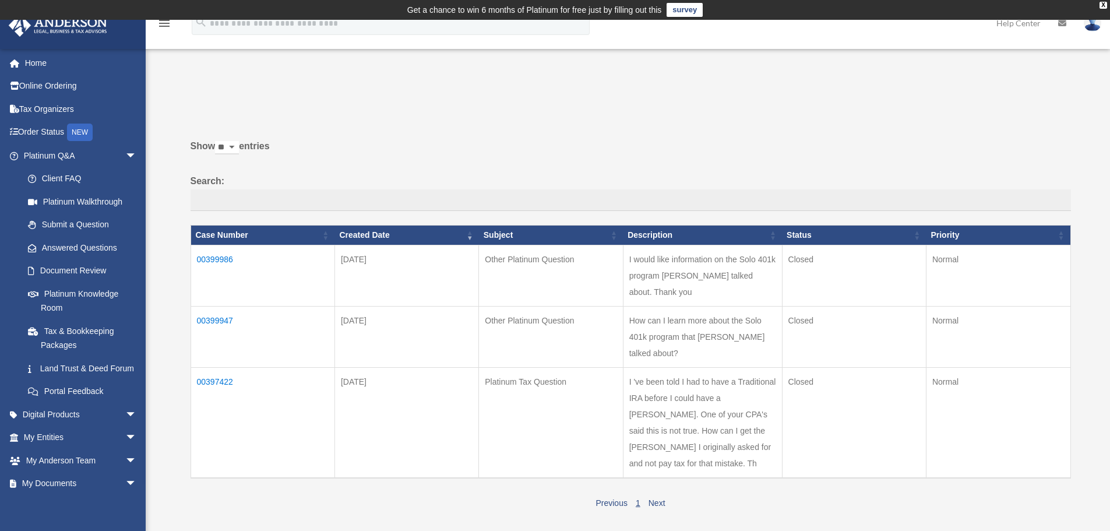
click at [1091, 23] on img at bounding box center [1092, 23] width 17 height 17
click at [868, 96] on link "Logout" at bounding box center [917, 102] width 117 height 24
